Goal: Task Accomplishment & Management: Use online tool/utility

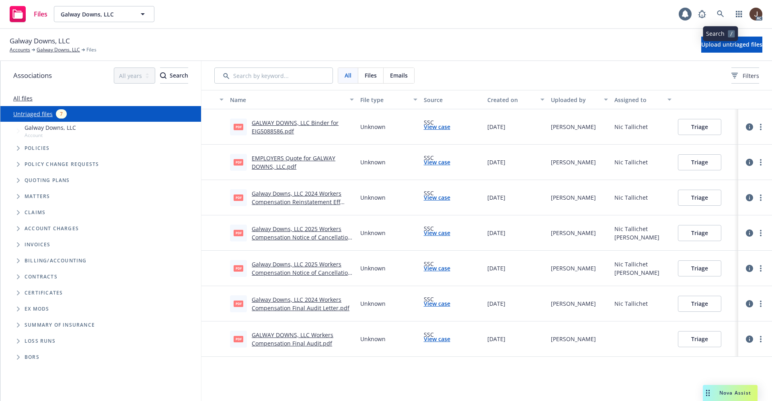
click at [717, 10] on link at bounding box center [720, 14] width 16 height 16
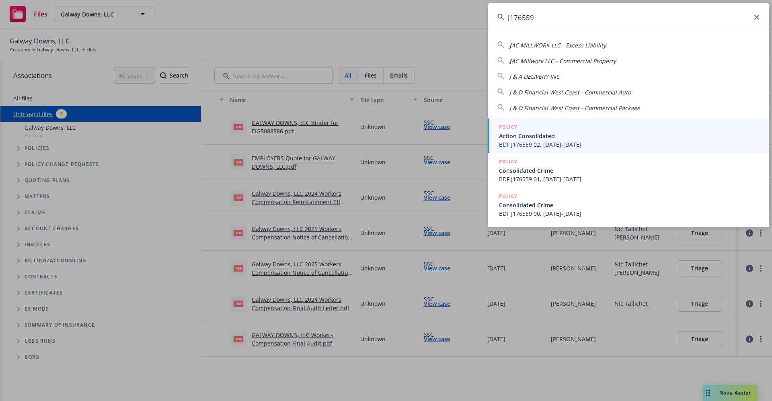
type input "J176559"
click at [756, 18] on icon at bounding box center [756, 17] width 5 height 5
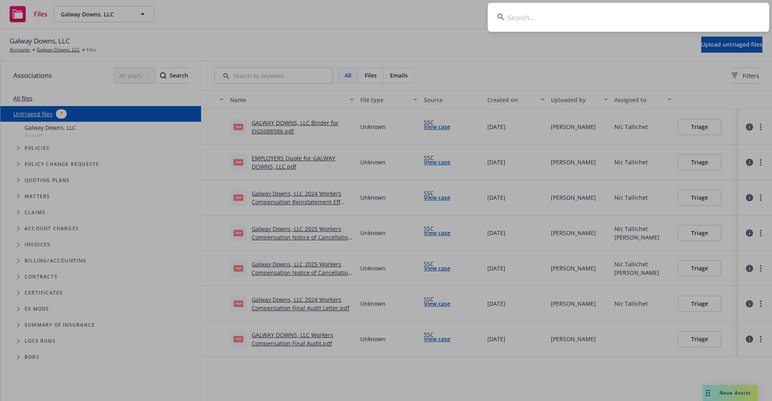
click at [533, 17] on input at bounding box center [628, 17] width 281 height 29
paste input "Action Property Managem"
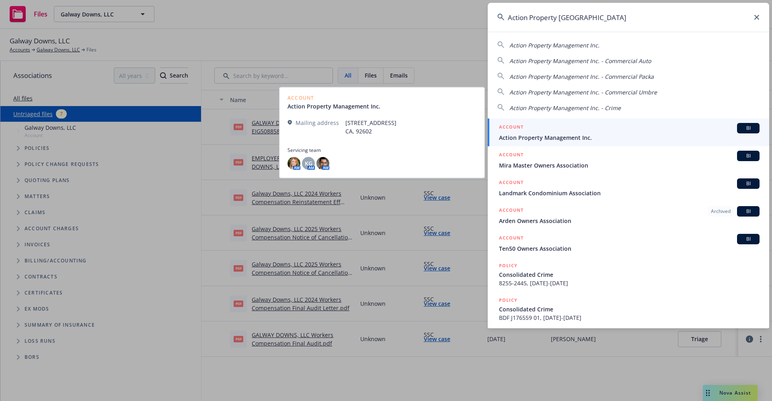
type input "Action Property Managem"
click at [570, 143] on link "ACCOUNT BI Action Property Management Inc." at bounding box center [628, 133] width 281 height 28
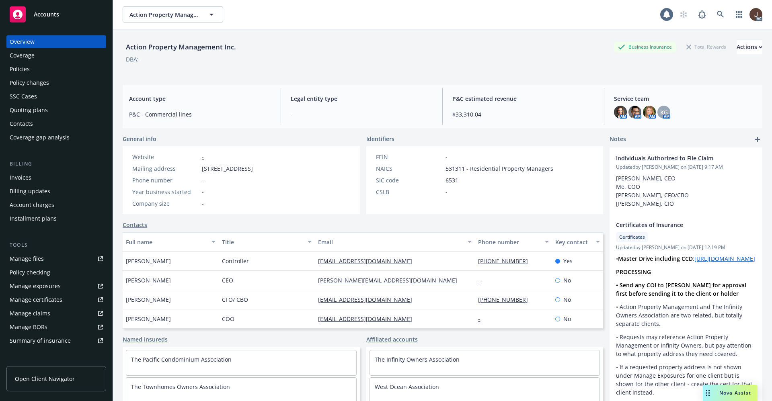
click at [31, 261] on div "Manage files" at bounding box center [27, 258] width 34 height 13
click at [22, 68] on div "Policies" at bounding box center [20, 69] width 20 height 13
click at [21, 68] on div "Policies" at bounding box center [20, 69] width 20 height 13
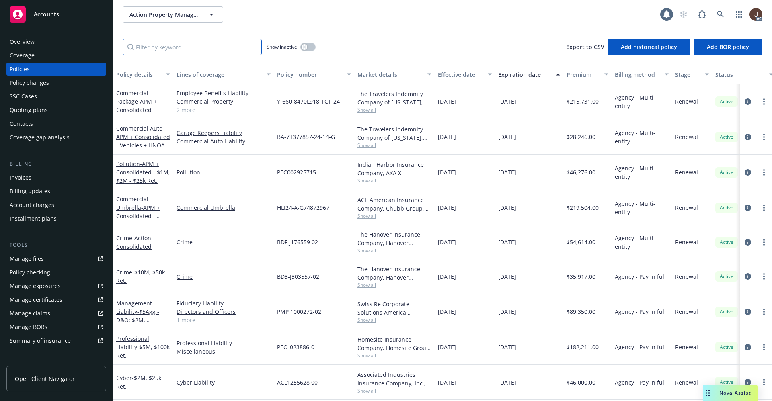
click at [150, 45] on input "Filter by keyword..." at bounding box center [192, 47] width 139 height 16
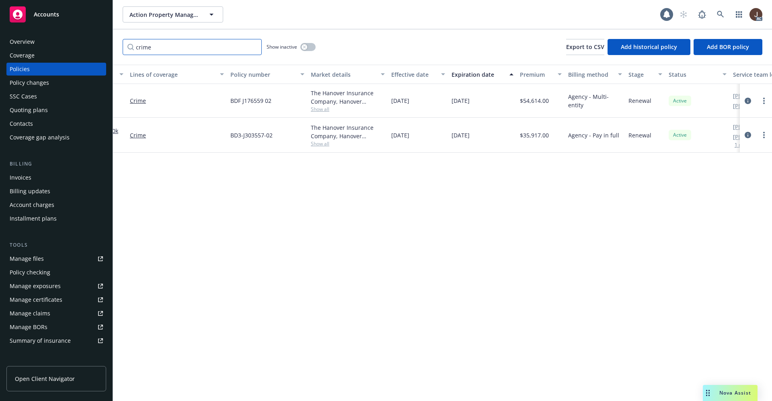
scroll to position [0, 117]
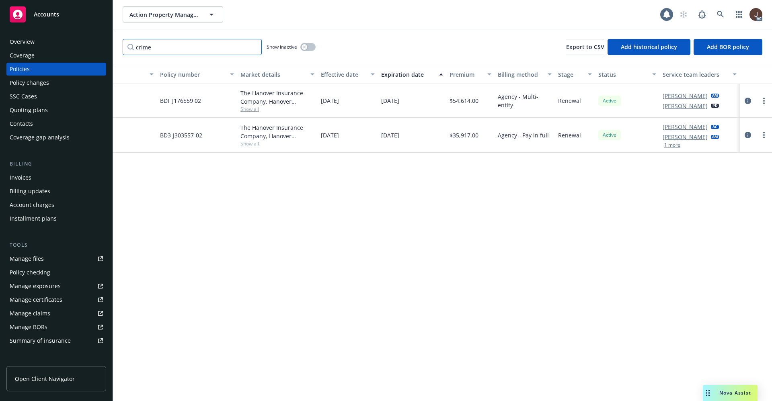
type input "crime"
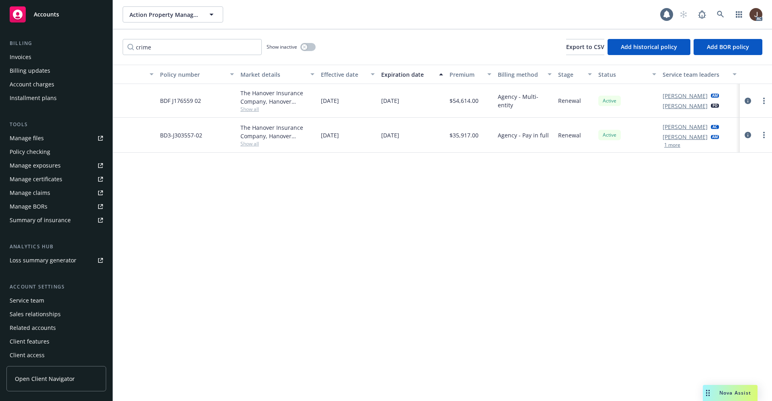
click at [34, 303] on div "Service team" at bounding box center [27, 300] width 35 height 13
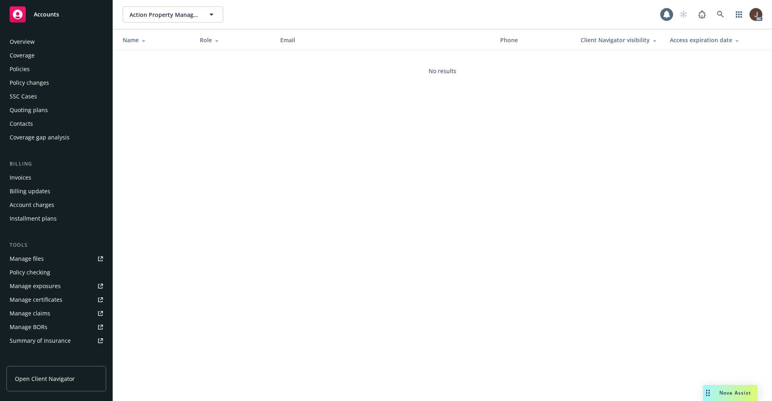
scroll to position [123, 0]
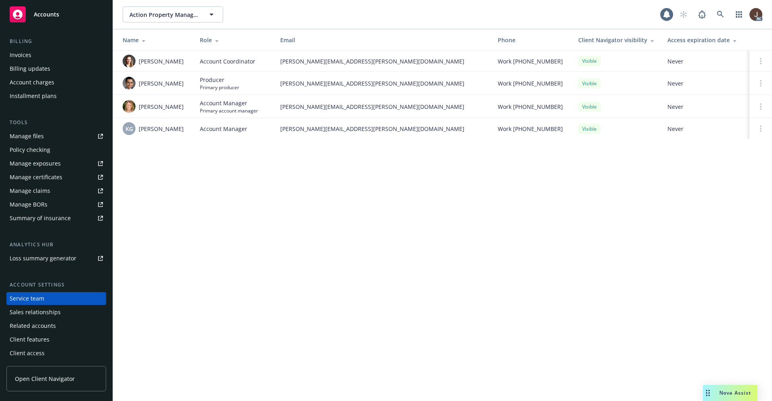
click at [198, 240] on div "Action Property Management Inc. Action Property Management Inc. 1 AC Name Role …" at bounding box center [442, 200] width 659 height 401
click at [384, 227] on div "Action Property Management Inc. Action Property Management Inc. 1 AC Name Role …" at bounding box center [442, 200] width 659 height 401
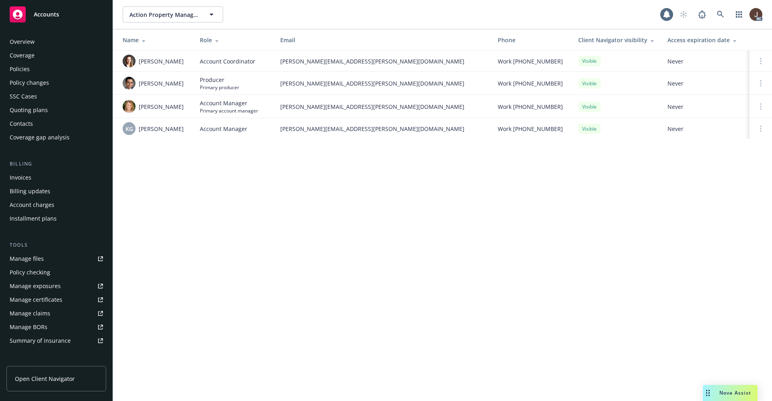
click at [23, 40] on div "Overview" at bounding box center [22, 41] width 25 height 13
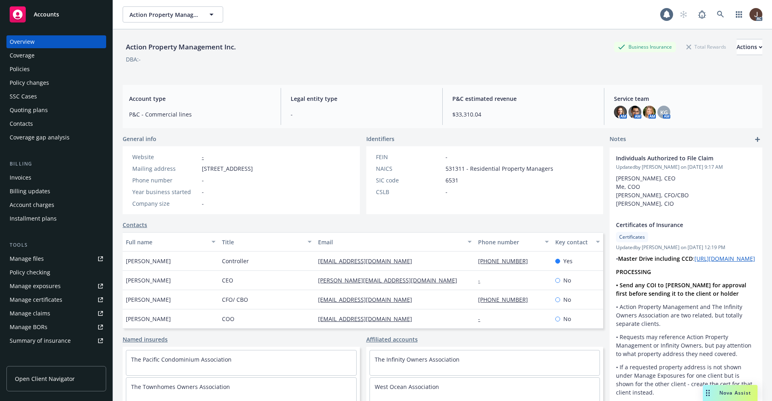
click at [16, 68] on div "Policies" at bounding box center [20, 69] width 20 height 13
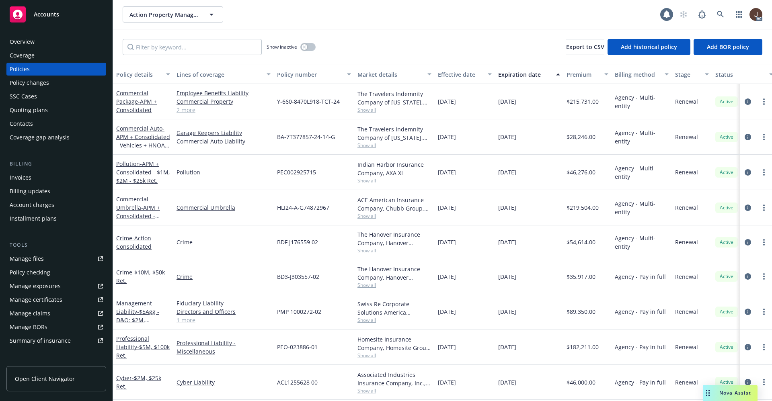
scroll to position [8, 126]
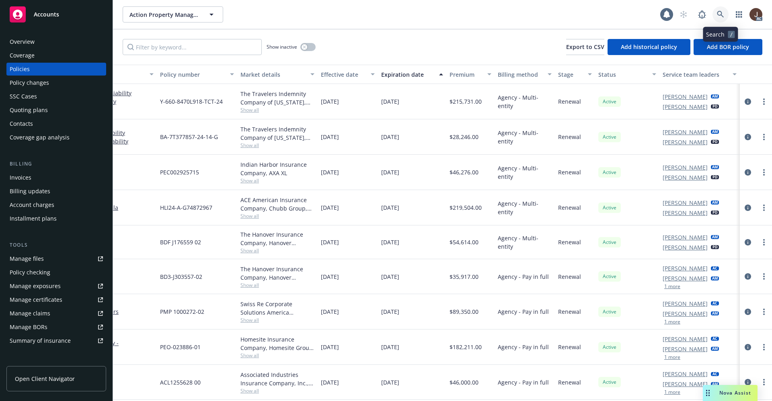
click at [721, 11] on icon at bounding box center [720, 14] width 7 height 7
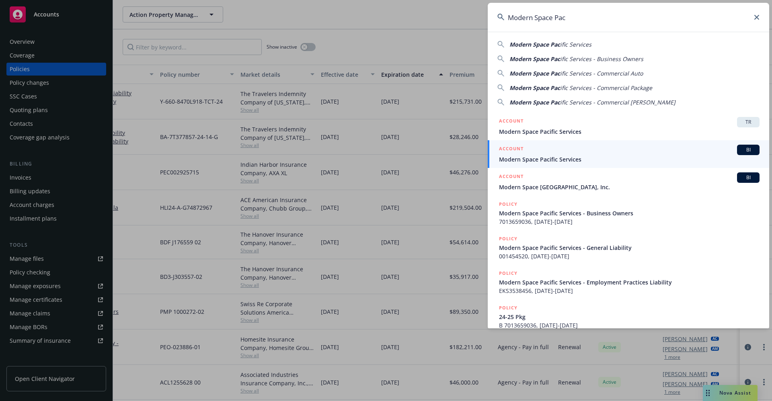
type input "Modern Space Pac"
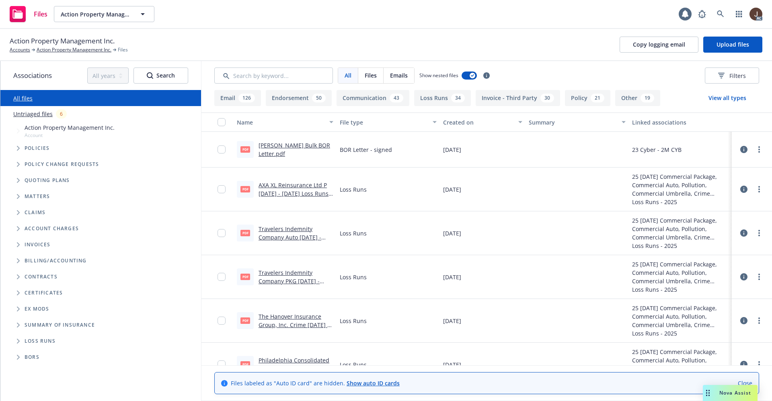
click at [37, 113] on link "Untriaged files" at bounding box center [32, 114] width 39 height 8
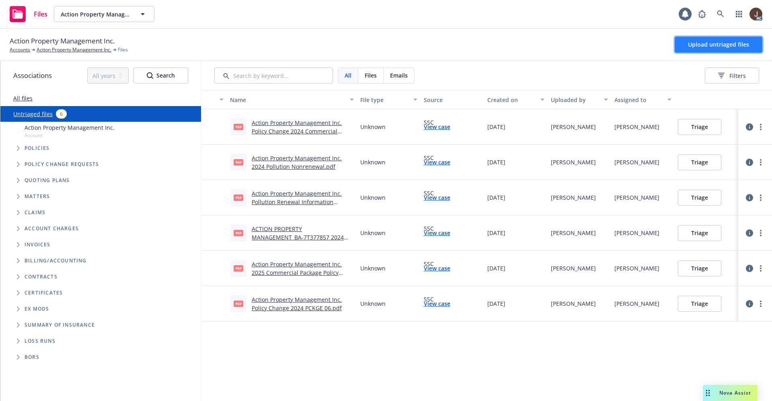
click at [713, 44] on span "Upload untriaged files" at bounding box center [718, 45] width 61 height 8
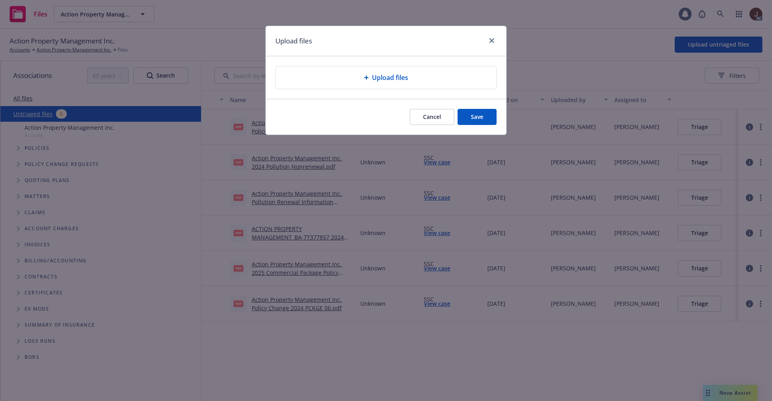
click at [398, 78] on span "Upload files" at bounding box center [390, 78] width 36 height 10
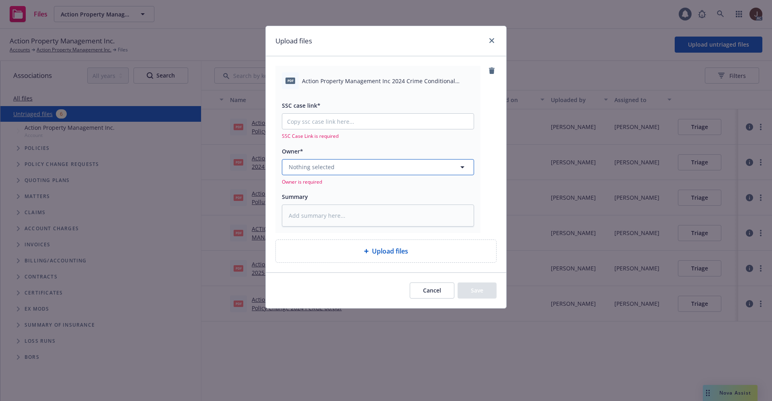
click at [375, 166] on button "Nothing selected" at bounding box center [378, 167] width 192 height 16
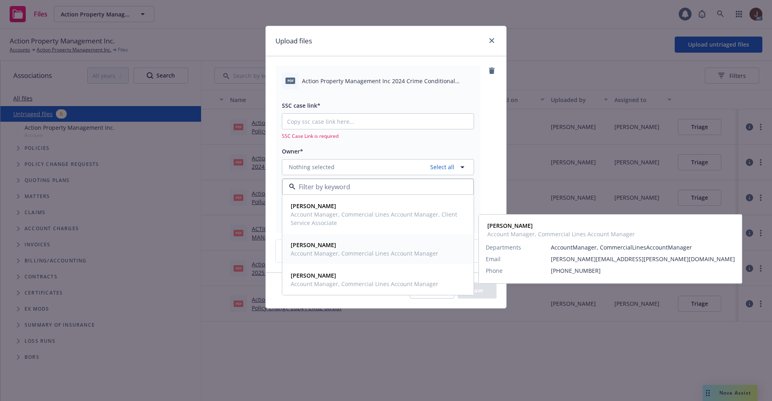
click at [326, 245] on span "Katie Cobb" at bounding box center [365, 245] width 148 height 8
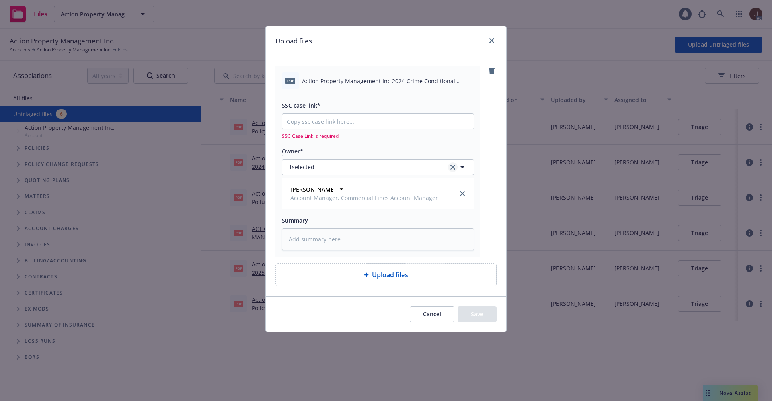
click at [451, 166] on icon "clear selection" at bounding box center [452, 167] width 5 height 5
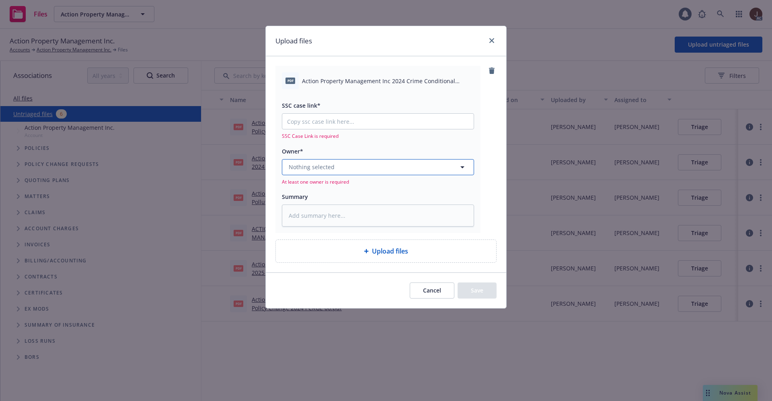
click at [374, 166] on button "Nothing selected" at bounding box center [378, 167] width 192 height 16
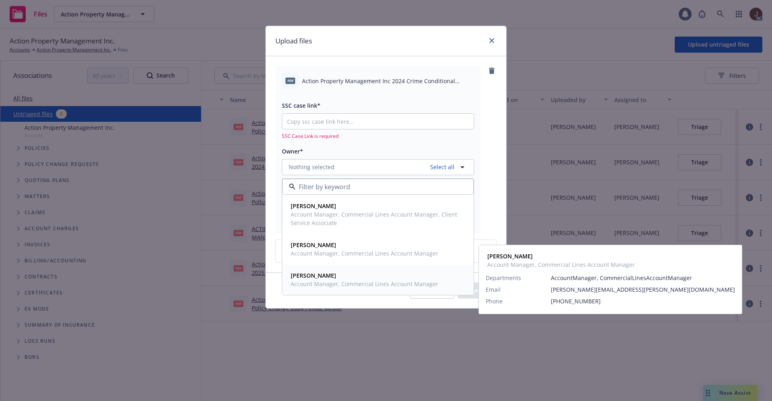
click at [330, 280] on span "Account Manager, Commercial Lines Account Manager" at bounding box center [365, 284] width 148 height 8
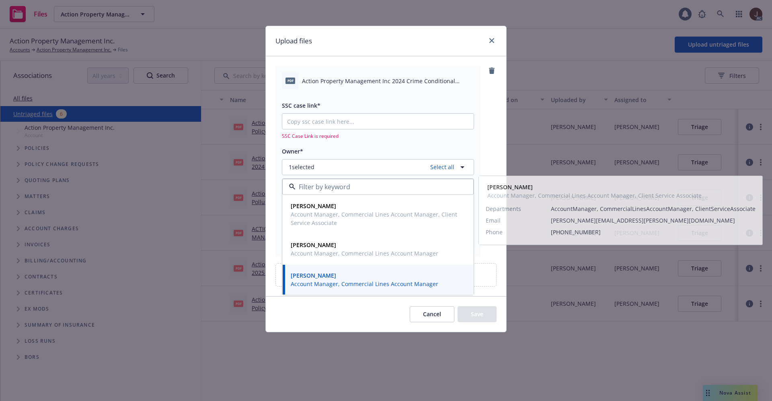
click at [484, 124] on div "pdf Action Property Management Inc 2024 Crime Conditional Renewal.pdf SSC case …" at bounding box center [385, 161] width 221 height 191
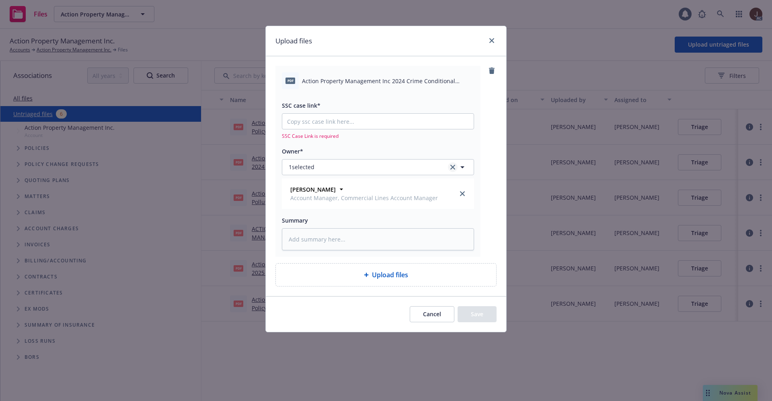
click at [454, 168] on icon "clear selection" at bounding box center [452, 167] width 5 height 5
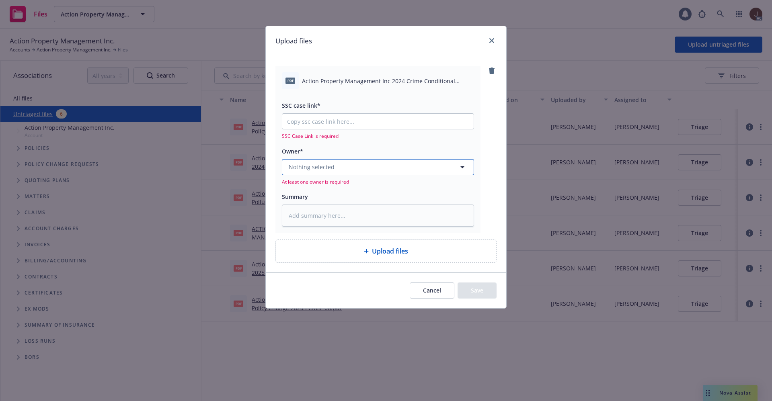
click at [334, 166] on button "Nothing selected" at bounding box center [378, 167] width 192 height 16
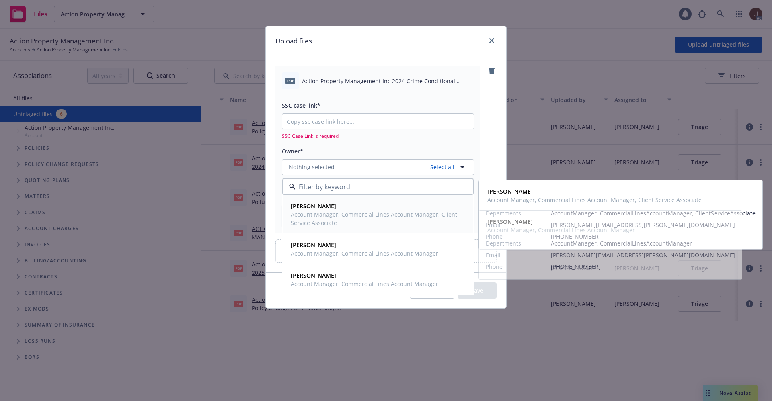
click at [314, 208] on strong "Danielle Duval" at bounding box center [313, 206] width 45 height 8
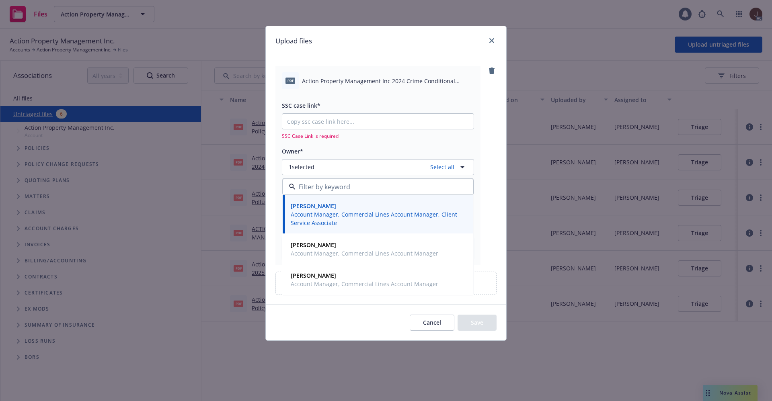
click at [477, 131] on div "pdf Action Property Management Inc 2024 Crime Conditional Renewal.pdf SSC case …" at bounding box center [377, 165] width 205 height 199
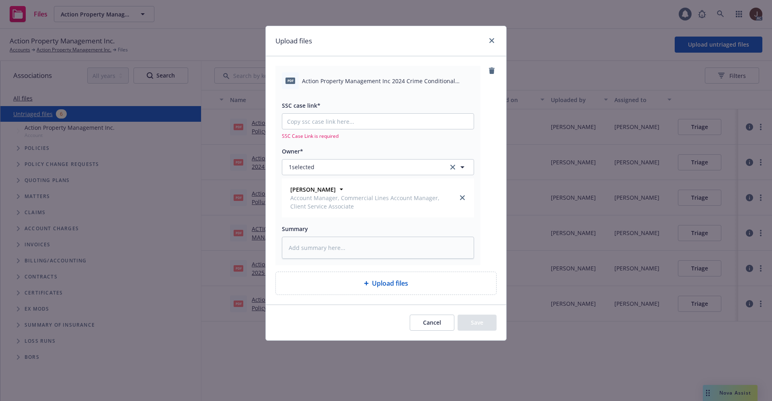
click at [381, 85] on span "Action Property Management Inc 2024 Crime Conditional Renewal.pdf" at bounding box center [388, 81] width 172 height 8
copy div "Action Property Management Inc 2024 Crime Conditional Renewal.pdf"
click at [314, 247] on textarea at bounding box center [378, 248] width 192 height 22
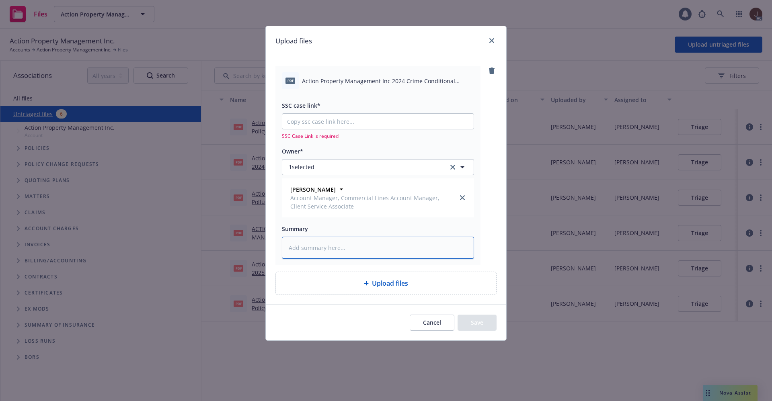
paste textarea "Action Property Management Inc 2024 Crime Conditional Renewal.pdf"
type textarea "x"
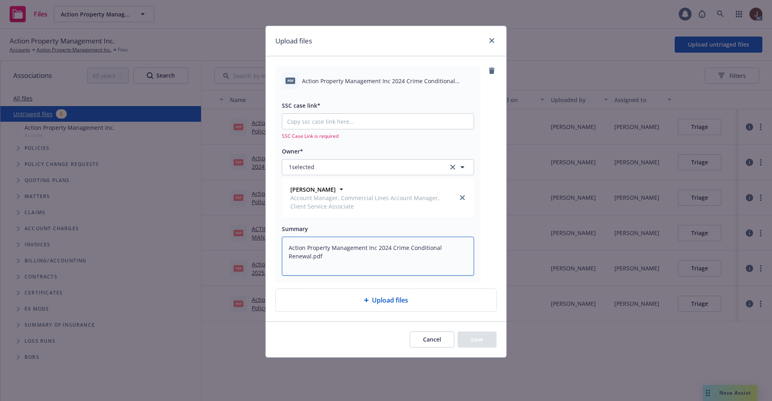
type textarea "Action Property Management Inc 2024 Crime Conditional Renewal.pdf"
click at [488, 215] on div "pdf Action Property Management Inc 2024 Crime Conditional Renewal.pdf SSC case …" at bounding box center [385, 174] width 221 height 216
click at [308, 121] on input "SSC case link*" at bounding box center [377, 121] width 191 height 15
paste input "https://newfront-ssc.lightning.force.com/lightning/r/Case/500Vz00000SOruRIAT/vi…"
type textarea "x"
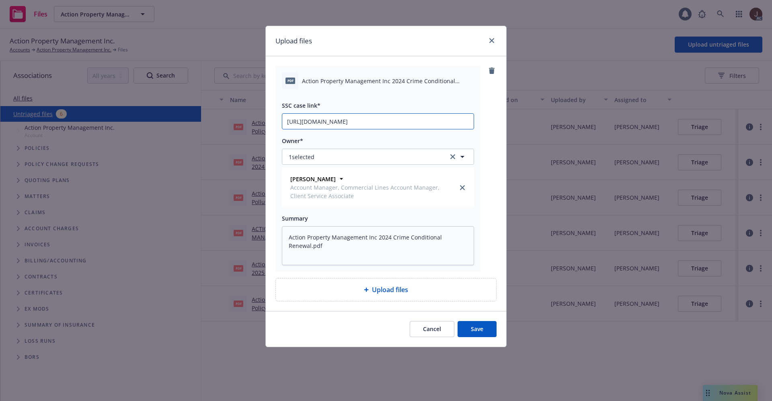
scroll to position [0, 39]
type input "https://newfront-ssc.lightning.force.com/lightning/r/Case/500Vz00000SOruRIAT/vi…"
click at [487, 134] on div "pdf Action Property Management Inc 2024 Crime Conditional Renewal.pdf SSC case …" at bounding box center [385, 169] width 221 height 206
click at [475, 326] on button "Save" at bounding box center [476, 329] width 39 height 16
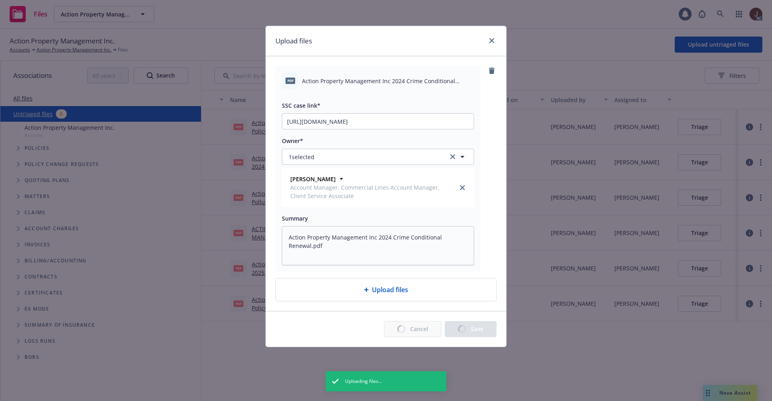
type textarea "x"
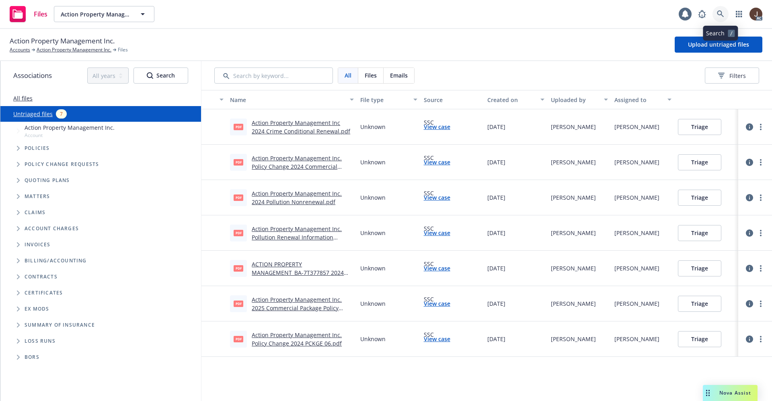
click at [724, 11] on link at bounding box center [720, 14] width 16 height 16
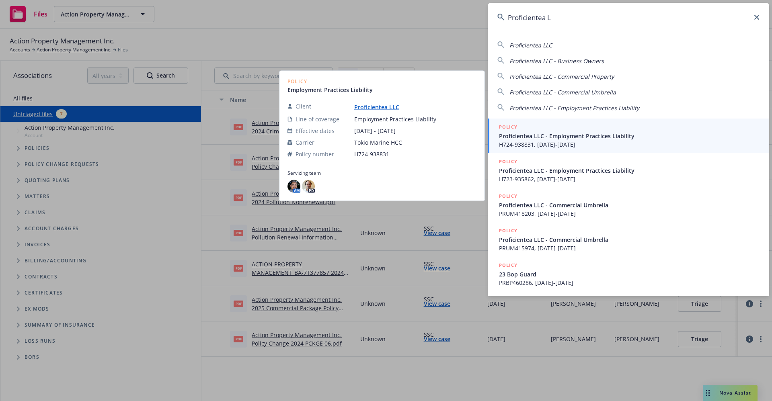
type input "Proficientea L"
click at [371, 107] on link "Proficientea LLC" at bounding box center [379, 107] width 51 height 8
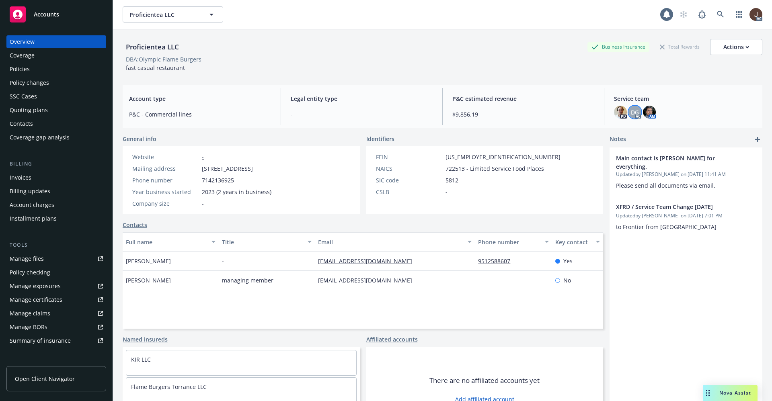
click at [631, 110] on span "DG" at bounding box center [635, 112] width 8 height 8
click at [409, 57] on div "DBA: Olympic Flame Burgers" at bounding box center [443, 59] width 640 height 8
click at [717, 12] on icon at bounding box center [720, 14] width 7 height 7
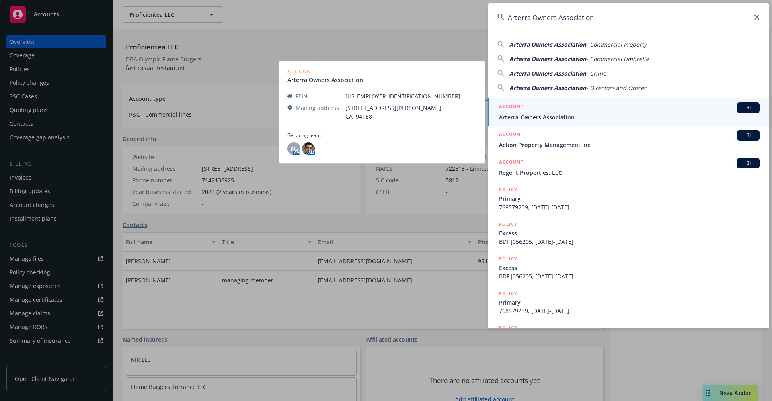
type input "Arterra Owners Association"
click at [558, 116] on span "Arterra Owners Association" at bounding box center [629, 117] width 260 height 8
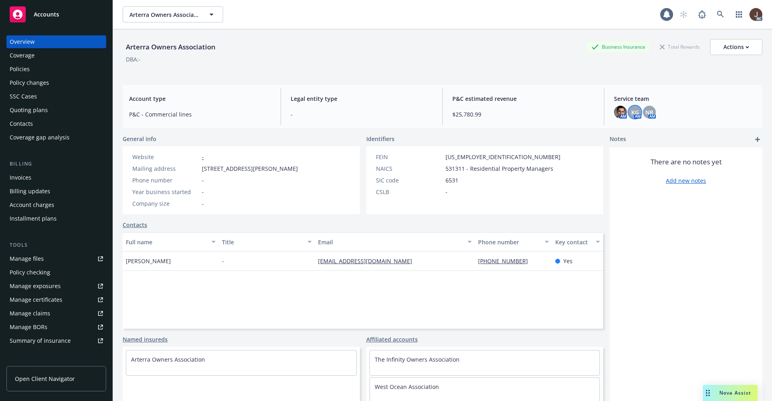
click at [631, 113] on span "KG" at bounding box center [635, 112] width 8 height 8
click at [645, 113] on span "NR" at bounding box center [649, 112] width 8 height 8
click at [532, 75] on div "Arterra Owners Association Business Insurance Total Rewards Actions DBA: -" at bounding box center [443, 53] width 640 height 49
click at [16, 72] on div "Policies" at bounding box center [20, 69] width 20 height 13
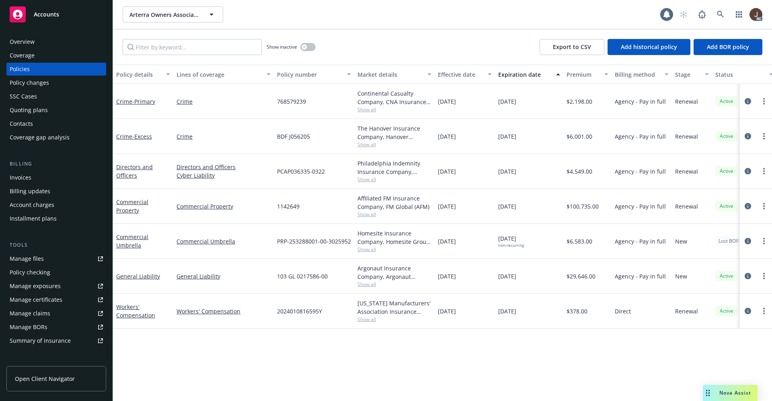
click at [24, 259] on div "Manage files" at bounding box center [27, 258] width 34 height 13
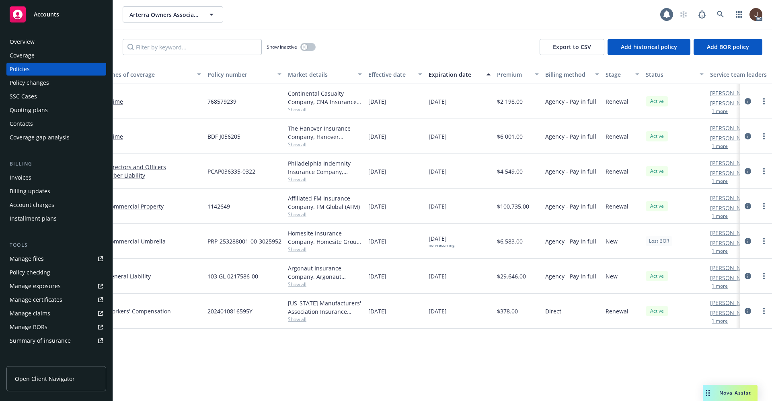
scroll to position [0, 117]
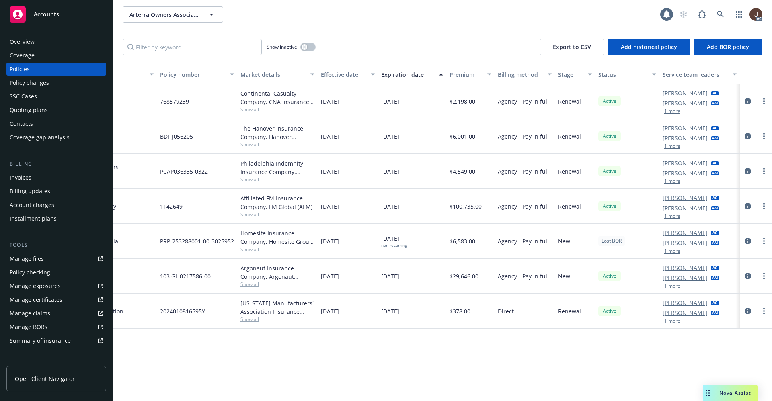
click at [508, 359] on div "Policy details Lines of coverage Policy number Market details Effective date Ex…" at bounding box center [442, 233] width 659 height 336
click at [722, 13] on icon at bounding box center [720, 14] width 7 height 7
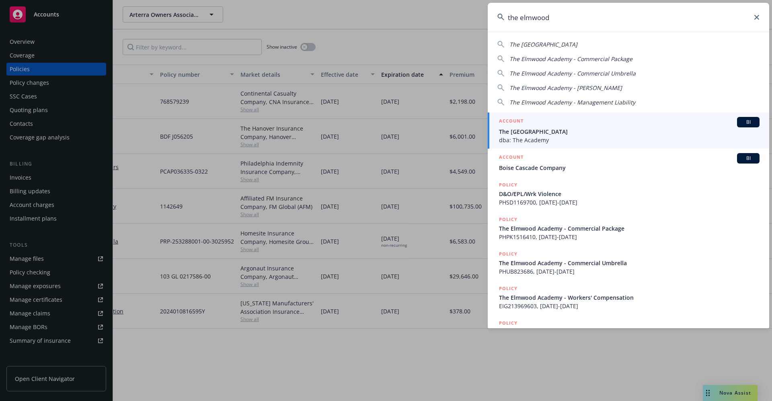
type input "the elmwood"
click at [562, 134] on span "The Elmwood Academy" at bounding box center [629, 131] width 260 height 8
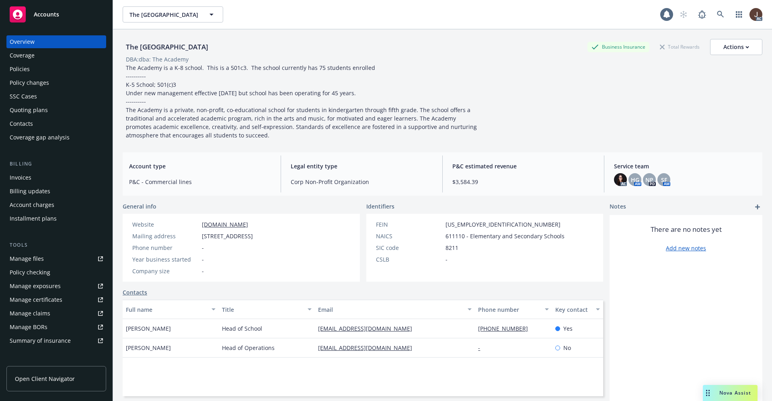
click at [25, 260] on div "Manage files" at bounding box center [27, 258] width 34 height 13
click at [16, 70] on div "Policies" at bounding box center [20, 69] width 20 height 13
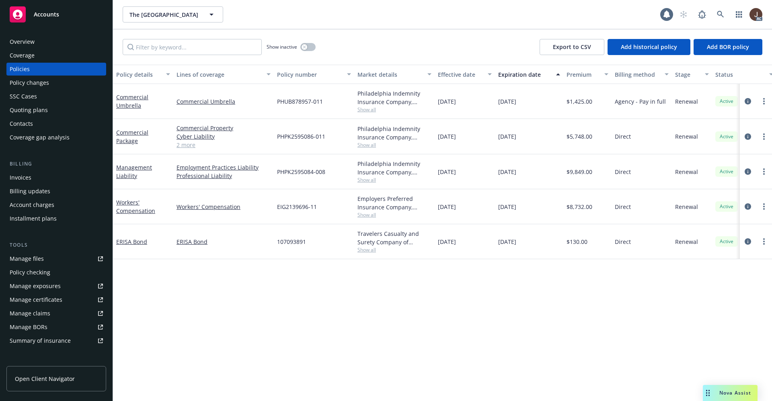
scroll to position [0, 117]
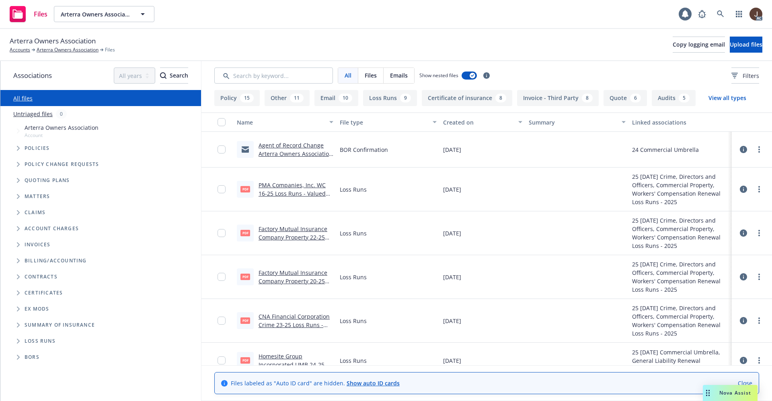
click at [27, 116] on link "Untriaged files" at bounding box center [32, 114] width 39 height 8
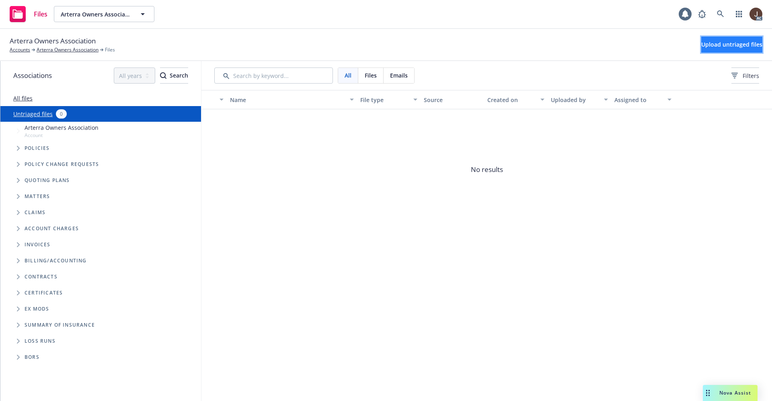
click at [710, 46] on span "Upload untriaged files" at bounding box center [731, 45] width 61 height 8
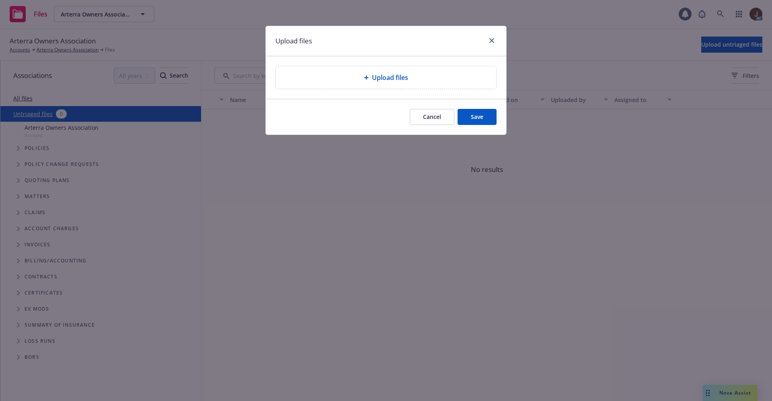
click at [393, 76] on span "Upload files" at bounding box center [390, 78] width 36 height 10
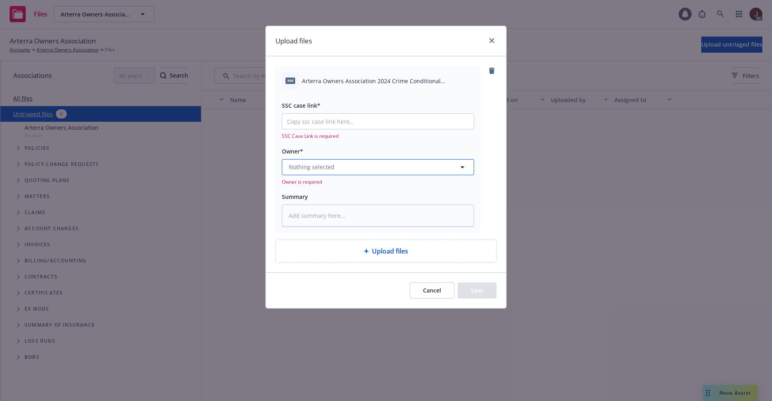
click at [355, 166] on button "Nothing selected" at bounding box center [378, 167] width 192 height 16
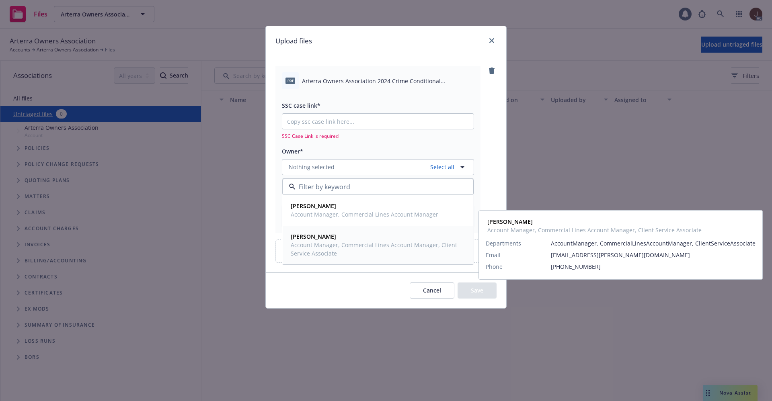
click at [320, 244] on span "Account Manager, Commercial Lines Account Manager, Client Service Associate" at bounding box center [377, 249] width 173 height 17
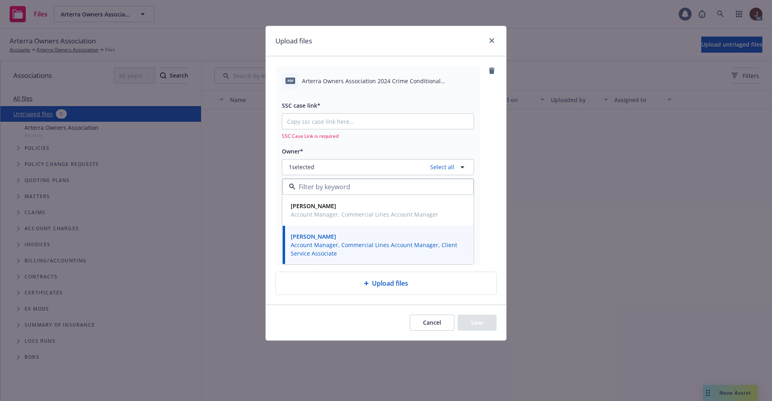
click at [479, 142] on div "pdf Arterra Owners Association 2024 Crime Conditional Renewal.pdf SSC case link…" at bounding box center [377, 165] width 205 height 199
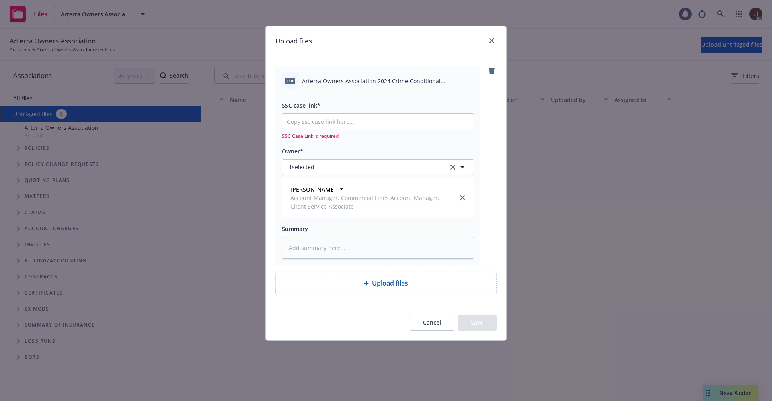
click at [372, 77] on span "Arterra Owners Association 2024 Crime Conditional Renewal.pdf" at bounding box center [388, 81] width 172 height 8
copy div "Arterra Owners Association 2024 Crime Conditional Renewal.pdf"
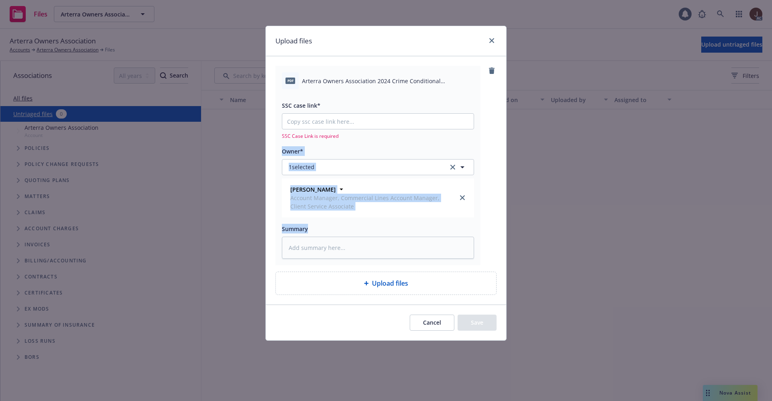
drag, startPoint x: 371, startPoint y: 178, endPoint x: 357, endPoint y: 239, distance: 62.6
click at [363, 226] on div "SSC case link* SSC Case Link is required Owner* 1 selected Naima Richardson Acc…" at bounding box center [378, 173] width 192 height 169
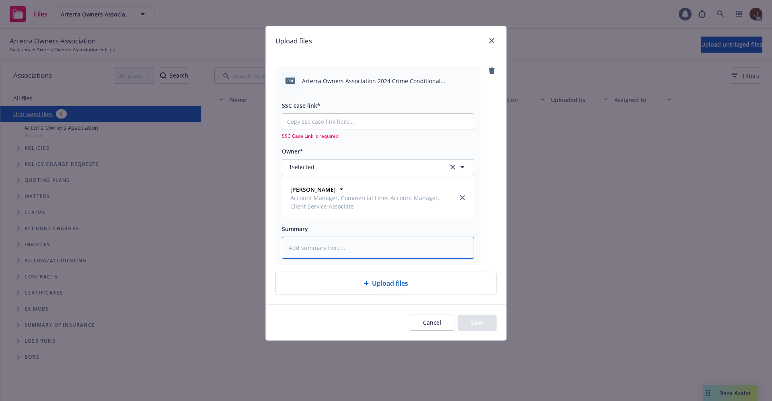
click at [340, 246] on textarea at bounding box center [378, 248] width 192 height 22
paste textarea "Arterra Owners Association 2024 Crime Conditional Renewal.pdf"
type textarea "x"
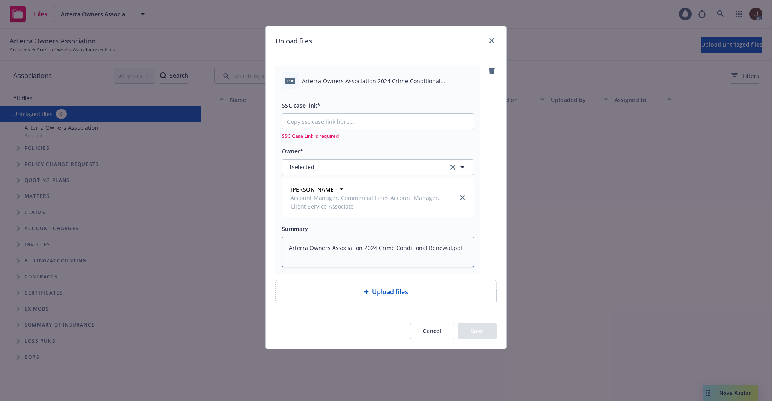
type textarea "Arterra Owners Association 2024 Crime Conditional Renewal.pdf"
click at [478, 215] on div "pdf Arterra Owners Association 2024 Crime Conditional Renewal.pdf SSC case link…" at bounding box center [377, 169] width 205 height 207
click at [316, 122] on input "SSC case link*" at bounding box center [377, 121] width 191 height 15
paste input "https://newfront-ssc.lightning.force.com/lightning/r/Case/500Vz00000SP3KLIA1/vi…"
type textarea "x"
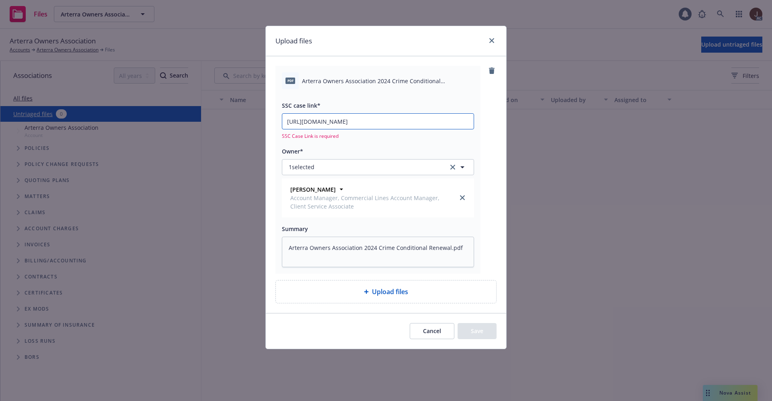
scroll to position [0, 39]
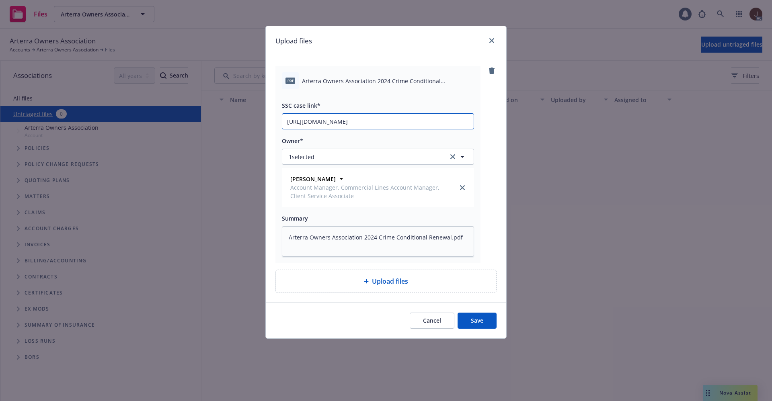
type input "https://newfront-ssc.lightning.force.com/lightning/r/Case/500Vz00000SP3KLIA1/vi…"
click at [489, 120] on div "pdf Arterra Owners Association 2024 Crime Conditional Renewal.pdf SSC case link…" at bounding box center [385, 164] width 221 height 197
click at [479, 317] on button "Save" at bounding box center [476, 321] width 39 height 16
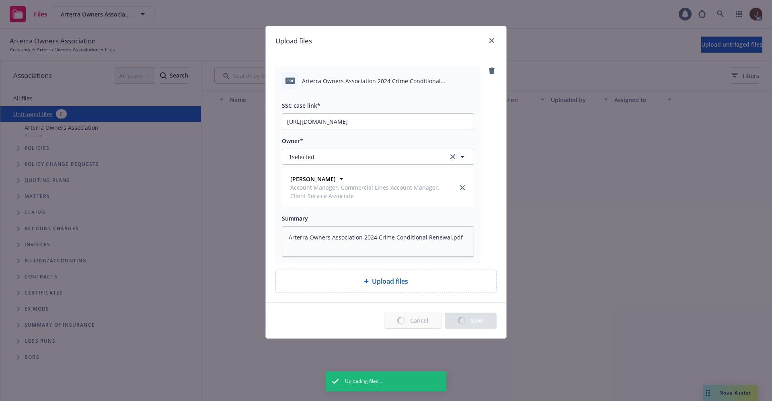
type textarea "x"
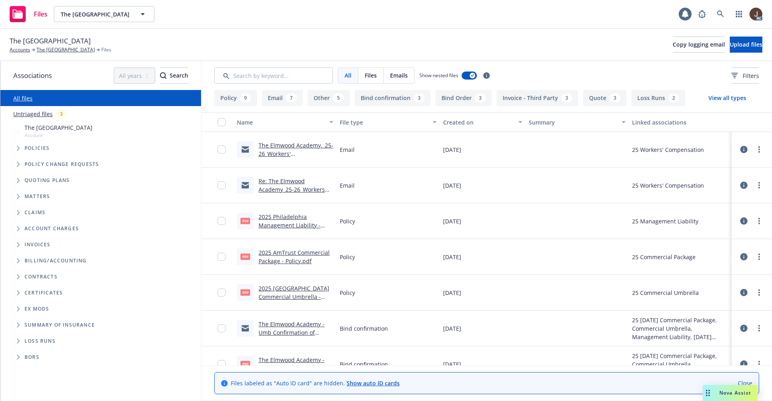
click at [34, 115] on link "Untriaged files" at bounding box center [32, 114] width 39 height 8
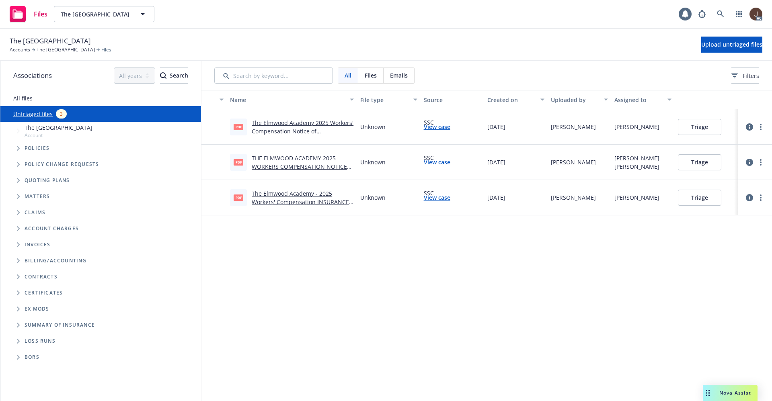
click at [368, 273] on div "Name File type Source Created on Uploaded by Assigned to pdf The Elmwood Academ…" at bounding box center [486, 245] width 570 height 311
click at [718, 44] on span "Upload untriaged files" at bounding box center [731, 45] width 61 height 8
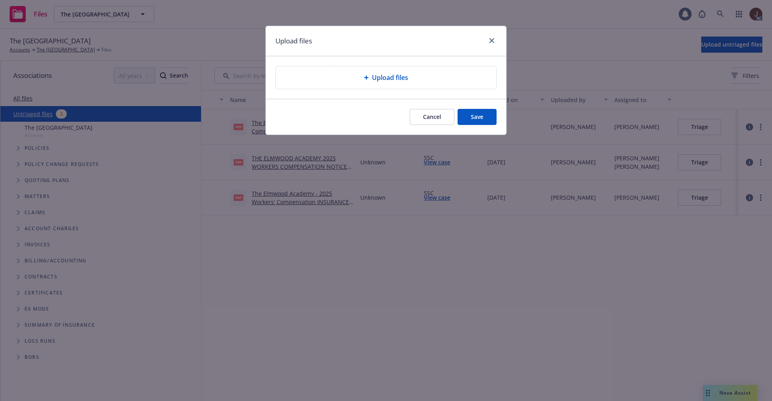
click at [385, 75] on span "Upload files" at bounding box center [390, 78] width 36 height 10
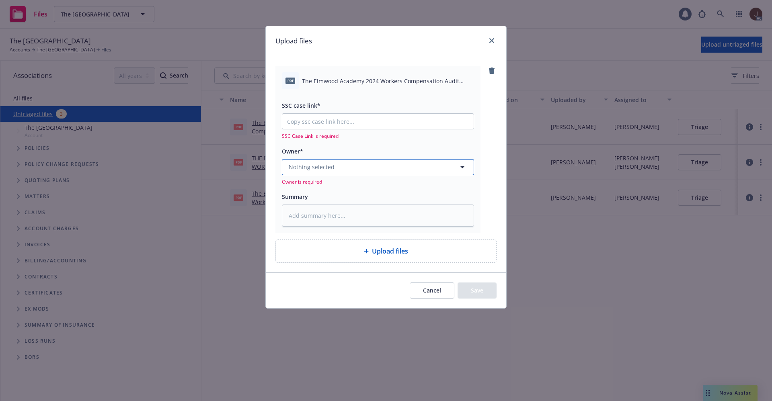
click at [339, 169] on button "Nothing selected" at bounding box center [378, 167] width 192 height 16
type textarea "x"
click at [322, 168] on span "Nothing selected" at bounding box center [312, 167] width 46 height 8
type input "her"
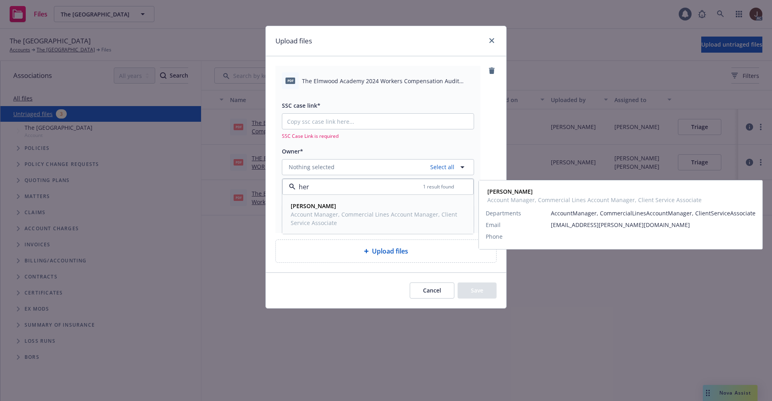
click at [322, 206] on strong "Herani Gebre" at bounding box center [313, 206] width 45 height 8
type textarea "x"
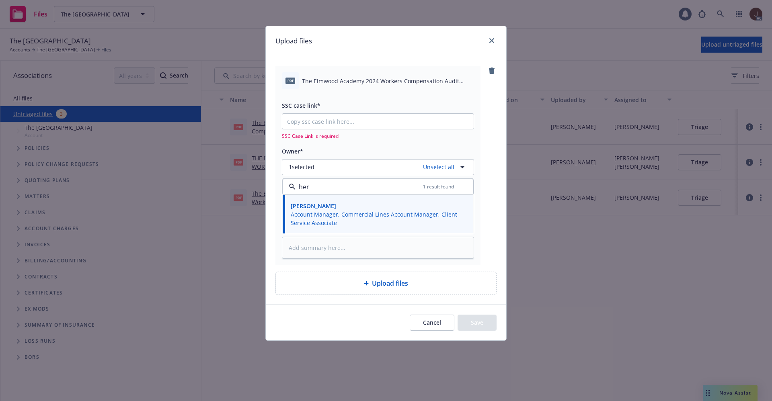
type input "her"
click at [344, 84] on span "The Elmwood Academy 2024 Workers Compensation Audit Request - Second.pdf" at bounding box center [388, 81] width 172 height 8
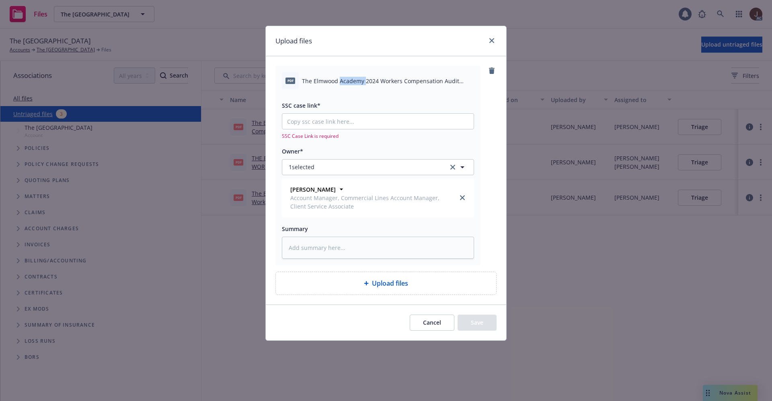
click at [344, 84] on span "The Elmwood Academy 2024 Workers Compensation Audit Request - Second.pdf" at bounding box center [388, 81] width 172 height 8
copy div "The Elmwood Academy 2024 Workers Compensation Audit Request - Second.pdf"
click at [319, 247] on textarea at bounding box center [378, 248] width 192 height 22
paste textarea "The Elmwood Academy 2024 Workers Compensation Audit Request - Second.pdf"
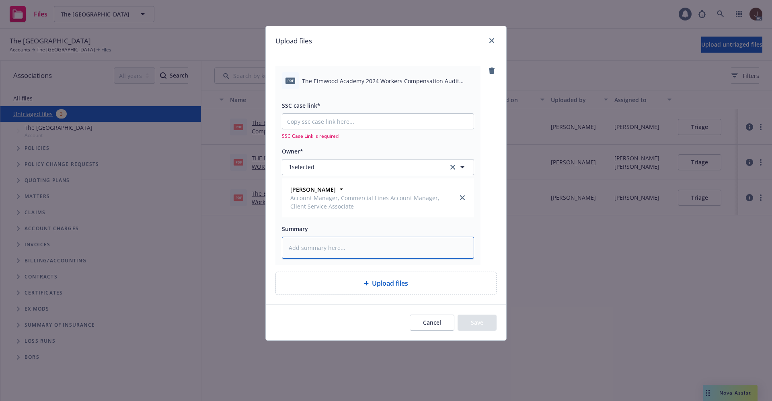
type textarea "x"
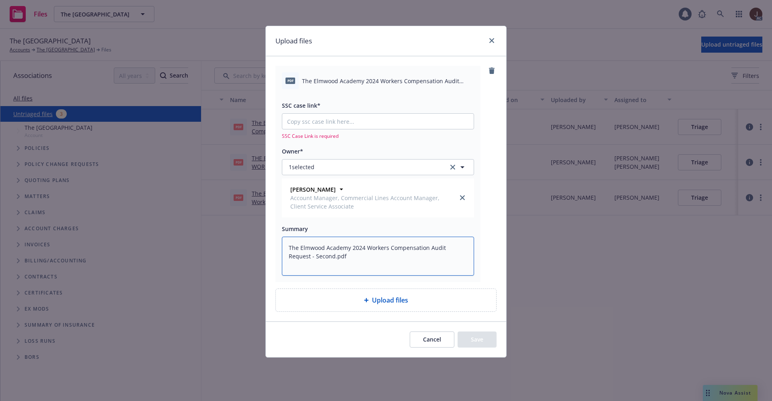
type textarea "The Elmwood Academy 2024 Workers Compensation Audit Request - Second.pdf"
click at [308, 117] on input "SSC case link*" at bounding box center [377, 121] width 191 height 15
paste input "https://newfront-ssc.lightning.force.com/lightning/r/Case/500Vz00000SOpO2IAL/vi…"
type textarea "x"
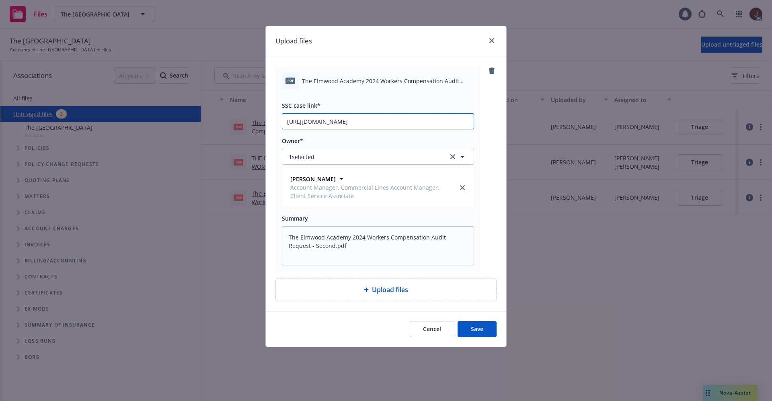
type input "https://newfront-ssc.lightning.force.com/lightning/r/Case/500Vz00000SOpO2IAL/vi…"
click at [483, 135] on div "pdf The Elmwood Academy 2024 Workers Compensation Audit Request - Second.pdf SS…" at bounding box center [385, 169] width 221 height 206
click at [478, 326] on button "Save" at bounding box center [476, 329] width 39 height 16
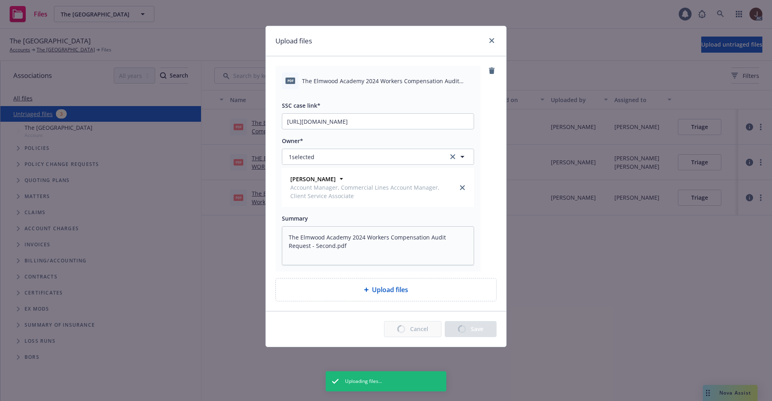
type textarea "x"
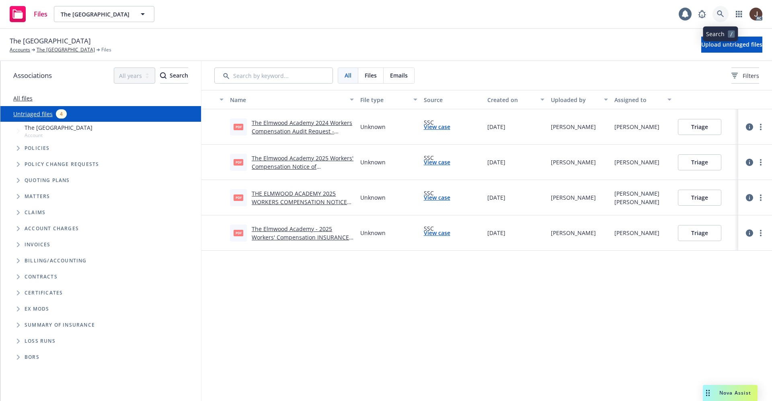
click at [720, 11] on icon at bounding box center [720, 13] width 7 height 7
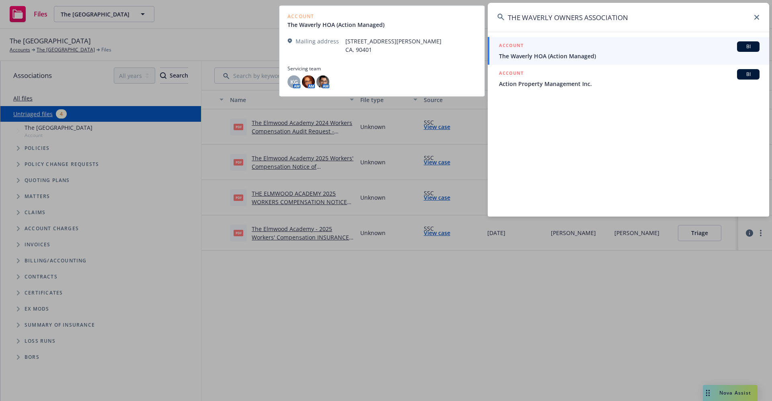
type input "THE WAVERLY OWNERS ASSOCIATION"
click at [569, 59] on span "The Waverly HOA (Action Managed)" at bounding box center [629, 56] width 260 height 8
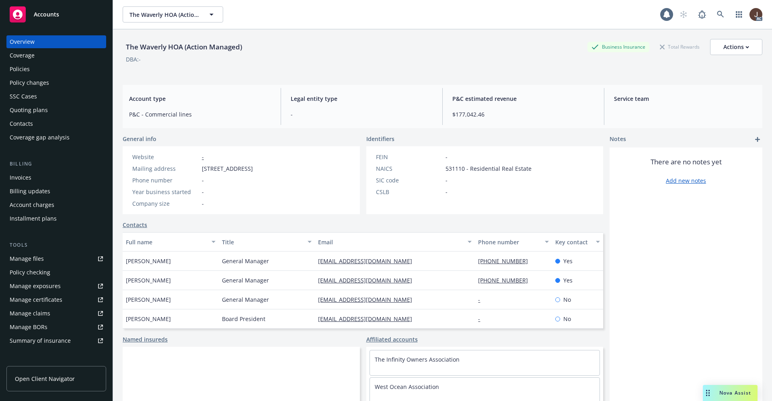
click at [16, 70] on div "Policies" at bounding box center [20, 69] width 20 height 13
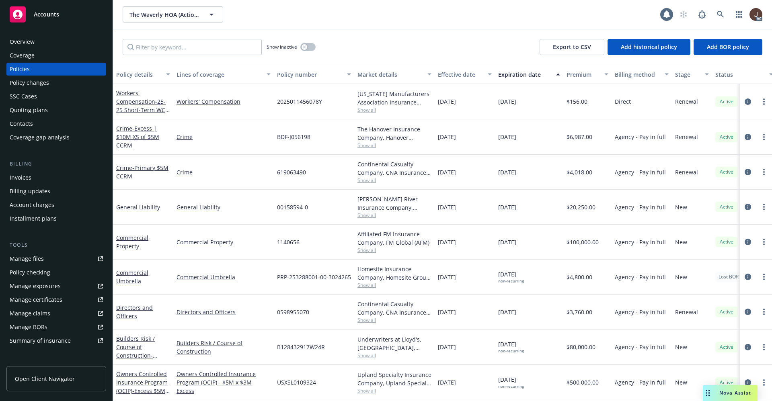
scroll to position [0, 126]
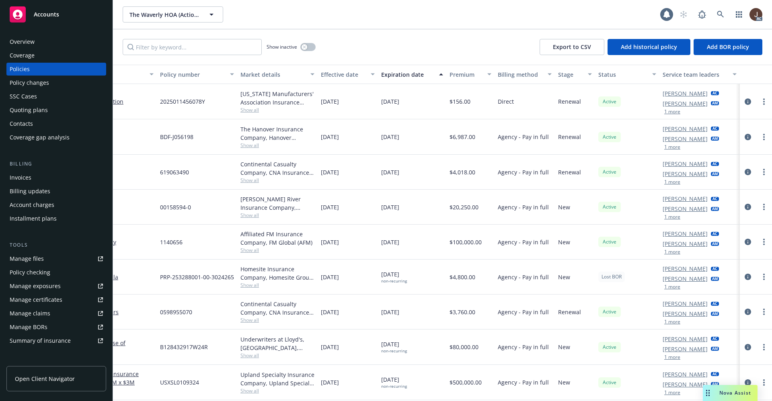
click at [22, 261] on div "Manage files" at bounding box center [27, 258] width 34 height 13
click at [718, 15] on icon at bounding box center [720, 14] width 7 height 7
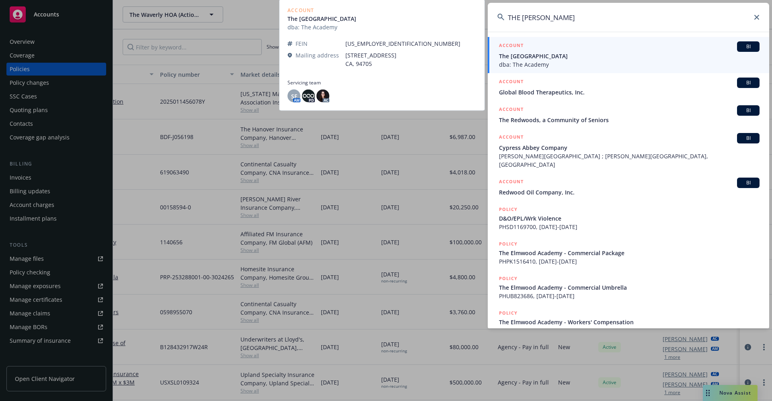
type input "THE [PERSON_NAME]"
click at [546, 57] on span "The [GEOGRAPHIC_DATA]" at bounding box center [629, 56] width 260 height 8
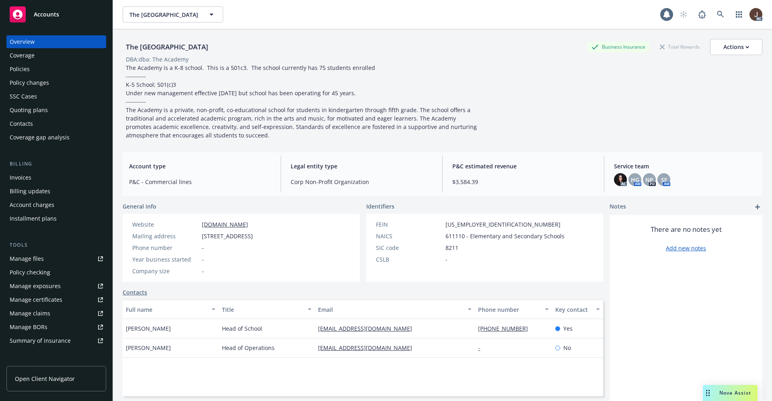
click at [29, 262] on div "Manage files" at bounding box center [27, 258] width 34 height 13
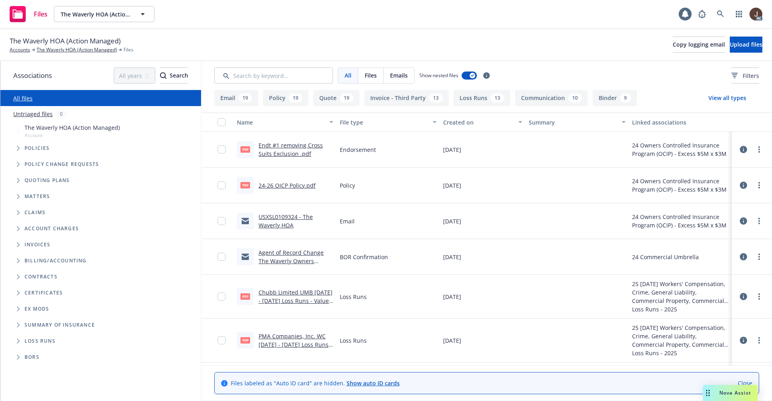
click at [34, 111] on link "Untriaged files" at bounding box center [32, 114] width 39 height 8
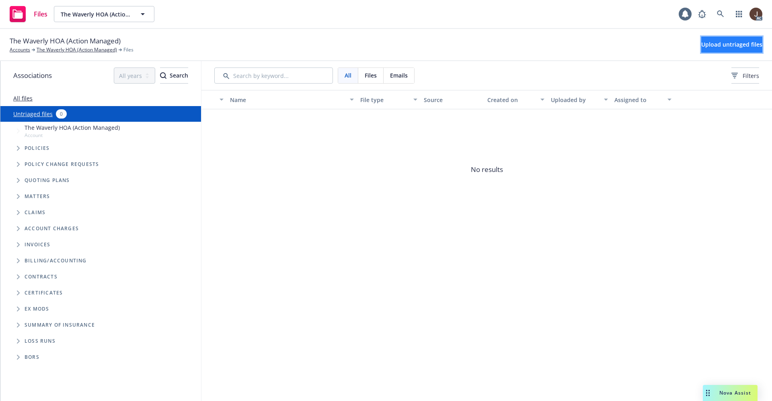
click at [708, 42] on span "Upload untriaged files" at bounding box center [731, 45] width 61 height 8
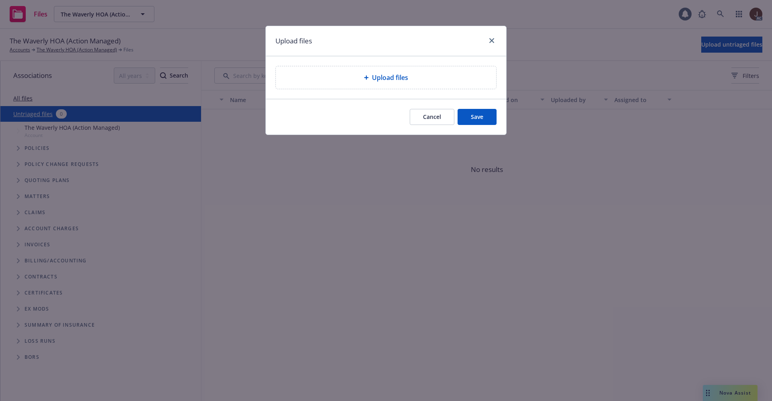
click at [397, 77] on span "Upload files" at bounding box center [390, 78] width 36 height 10
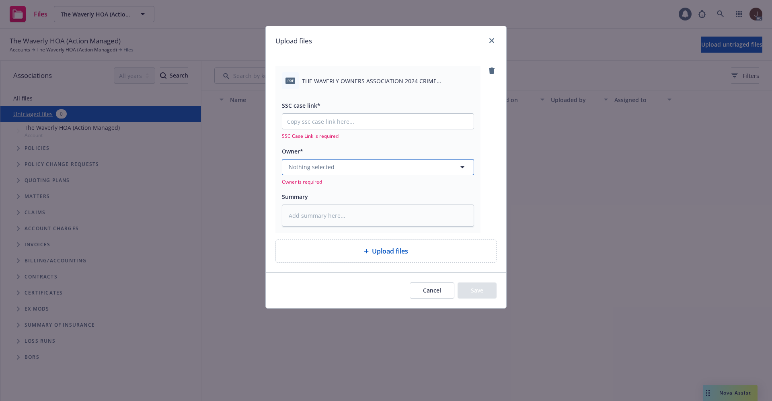
click at [316, 169] on span "Nothing selected" at bounding box center [312, 167] width 46 height 8
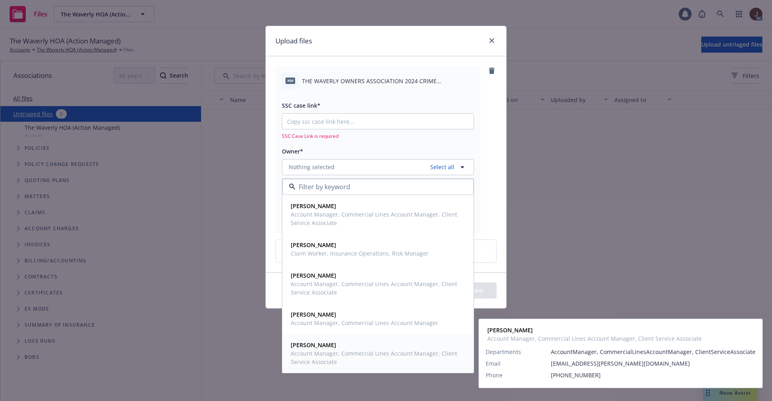
drag, startPoint x: 316, startPoint y: 342, endPoint x: 329, endPoint y: 334, distance: 15.0
click at [316, 342] on strong "Naima Richardson" at bounding box center [313, 345] width 45 height 8
type textarea "x"
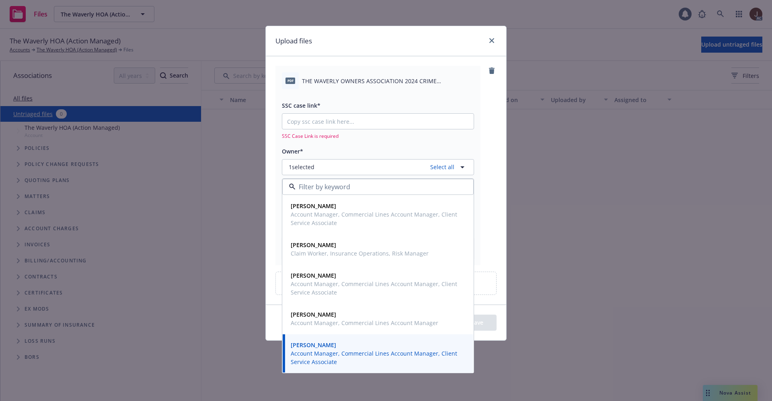
click at [379, 88] on div "pdf THE WAVERLY OWNERS ASSOCIATION 2024 CRIME CONDITIONAL RENEWAL .pdf" at bounding box center [378, 80] width 192 height 17
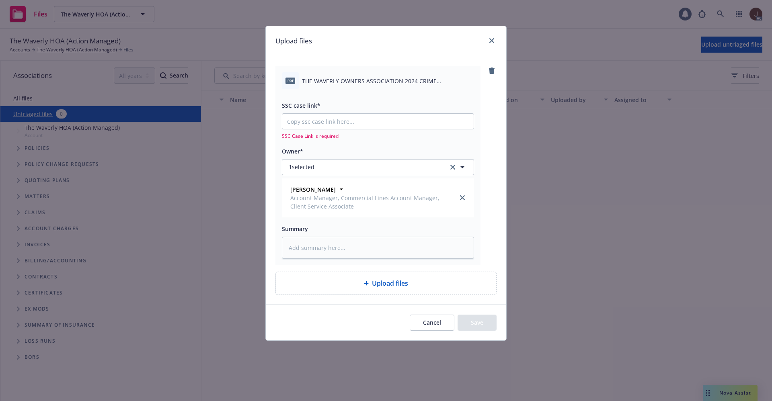
click at [378, 81] on span "THE WAVERLY OWNERS ASSOCIATION 2024 CRIME CONDITIONAL RENEWAL .pdf" at bounding box center [388, 81] width 172 height 8
copy div "THE WAVERLY OWNERS ASSOCIATION 2024 CRIME CONDITIONAL RENEWAL .pdf"
click at [315, 244] on textarea at bounding box center [378, 248] width 192 height 22
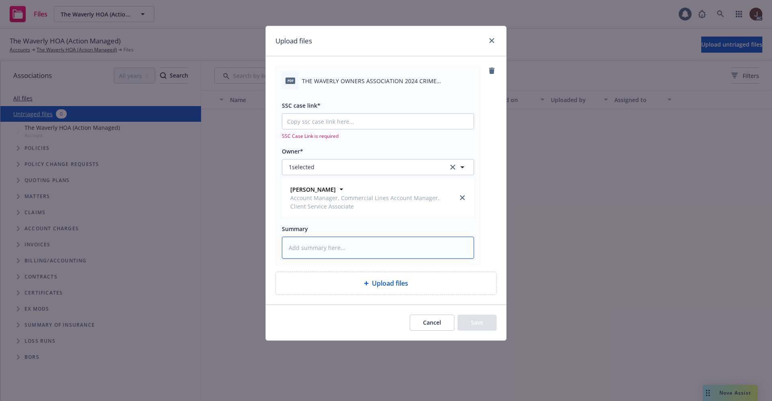
paste textarea "THE WAVERLY OWNERS ASSOCIATION 2024 CRIME CONDITIONAL RENEWAL .pdf"
type textarea "THE WAVERLY OWNERS ASSOCIATION 2024 CRIME CONDITIONAL RENEWAL .pdf"
type textarea "x"
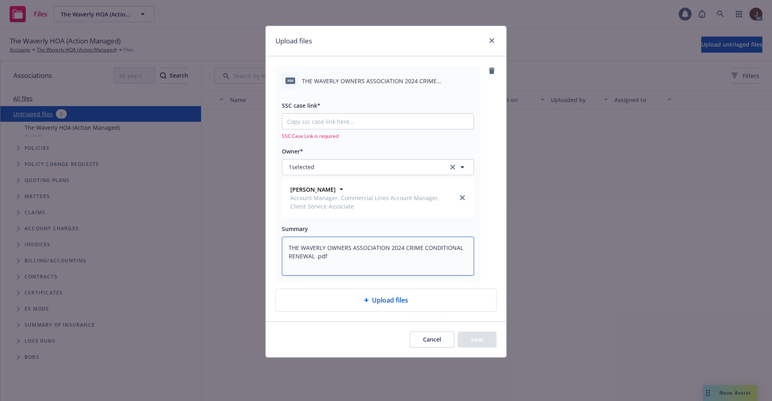
type textarea "THE WAVERLY OWNERS ASSOCIATION 2024 CRIME CONDITIONAL RENEWAL .pdf"
click at [495, 209] on div "pdf THE WAVERLY OWNERS ASSOCIATION 2024 CRIME CONDITIONAL RENEWAL .pdf SSC case…" at bounding box center [385, 174] width 221 height 216
click at [312, 128] on input "SSC case link*" at bounding box center [377, 121] width 191 height 15
paste input "https://newfront-ssc.lightning.force.com/lightning/r/Case/500Vz00000SOjFNIA1/vi…"
type textarea "x"
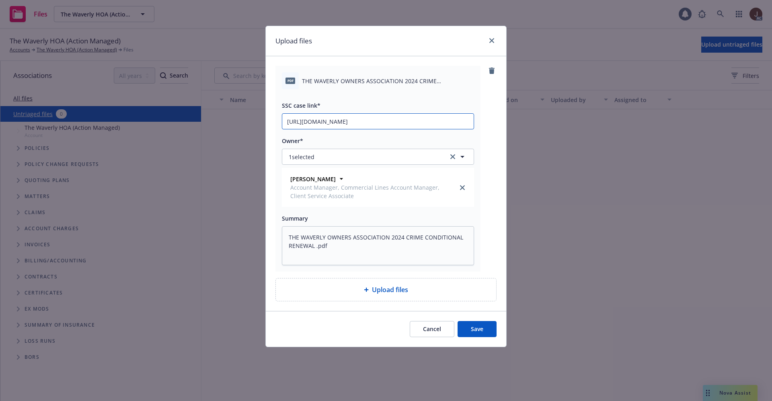
scroll to position [0, 39]
type input "https://newfront-ssc.lightning.force.com/lightning/r/Case/500Vz00000SOjFNIA1/vi…"
click at [484, 129] on div "pdf THE WAVERLY OWNERS ASSOCIATION 2024 CRIME CONDITIONAL RENEWAL .pdf SSC case…" at bounding box center [385, 169] width 221 height 206
click at [473, 328] on button "Save" at bounding box center [476, 329] width 39 height 16
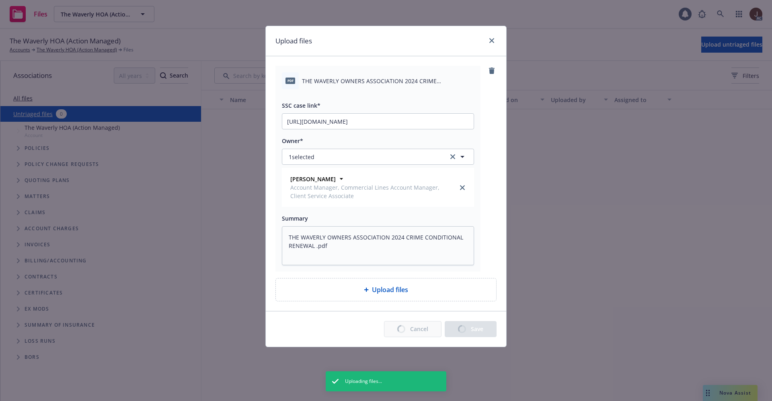
type textarea "x"
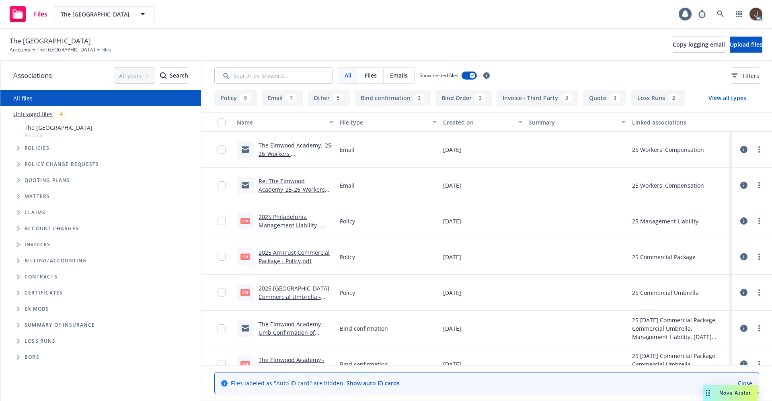
click at [35, 113] on link "Untriaged files" at bounding box center [32, 114] width 39 height 8
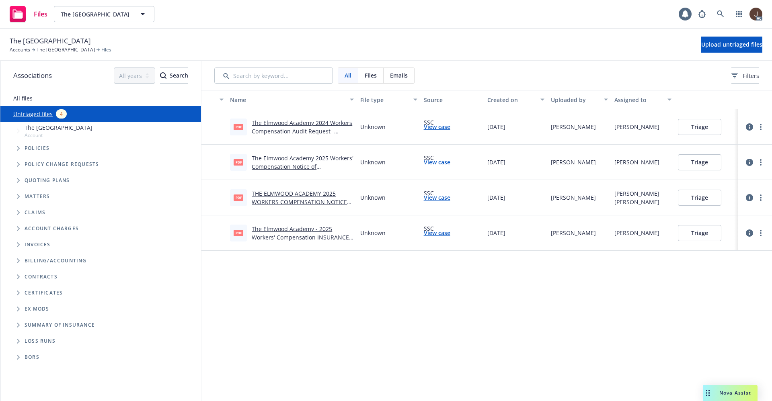
click at [281, 125] on link "The Elmwood Academy 2024 Workers Compensation Audit Request - Second.pdf" at bounding box center [302, 131] width 100 height 25
click at [722, 15] on icon at bounding box center [720, 13] width 7 height 7
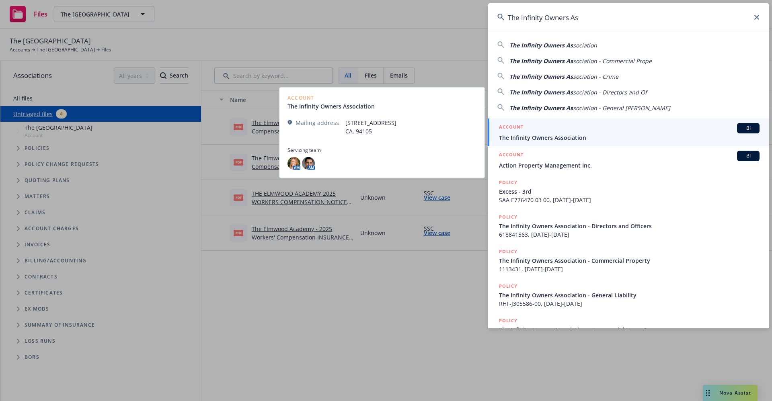
type input "The Infinity Owners As"
click at [561, 143] on link "ACCOUNT BI The Infinity Owners Association" at bounding box center [628, 133] width 281 height 28
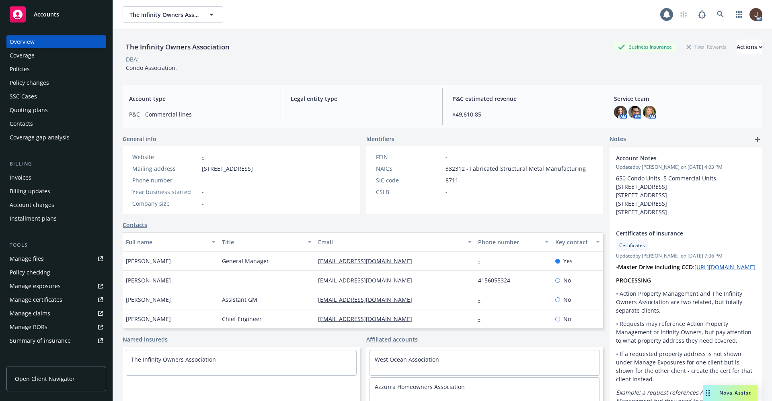
click at [21, 71] on div "Policies" at bounding box center [20, 69] width 20 height 13
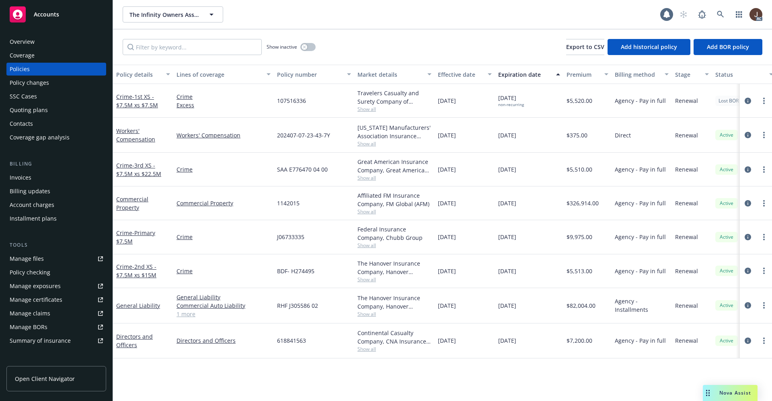
scroll to position [0, 117]
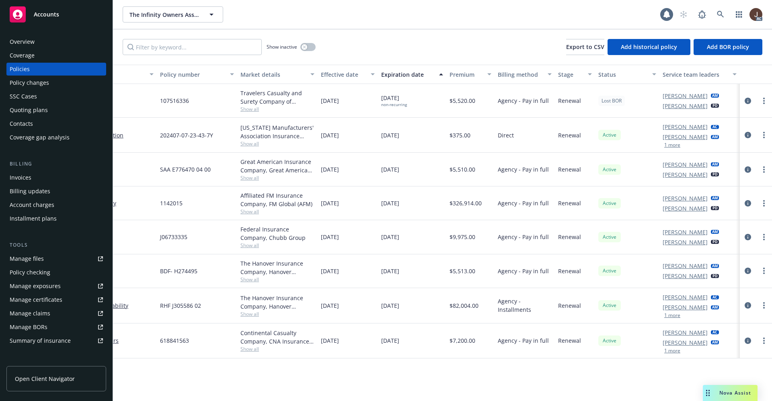
click at [25, 257] on div "Manage files" at bounding box center [27, 258] width 34 height 13
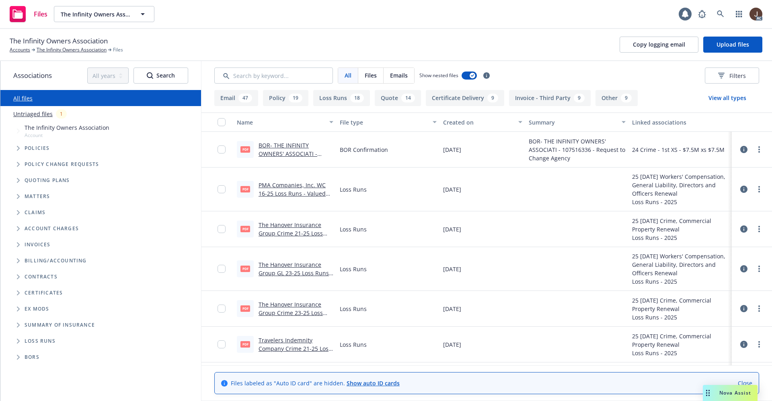
click at [30, 112] on link "Untriaged files" at bounding box center [32, 114] width 39 height 8
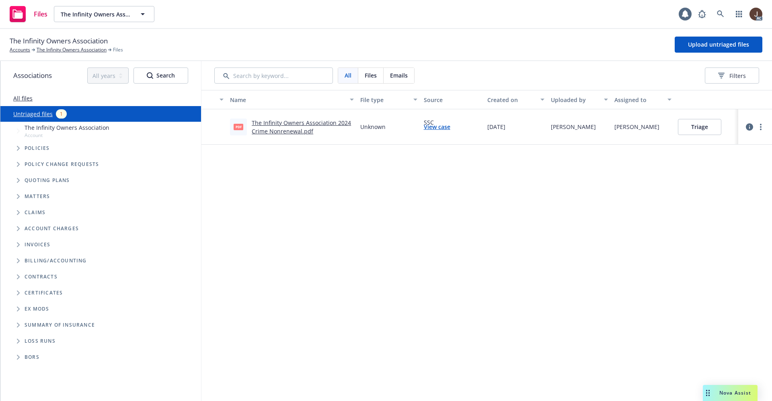
click at [318, 199] on div "Name File type Source Created on Uploaded by Assigned to pdf The Infinity Owner…" at bounding box center [486, 245] width 570 height 311
click at [312, 124] on link "The Infinity Owners Association 2024 Crime Nonrenewal.pdf" at bounding box center [301, 127] width 99 height 16
click at [388, 195] on div "Name File type Source Created on Uploaded by Assigned to pdf The Infinity Owner…" at bounding box center [486, 245] width 570 height 311
click at [718, 45] on span "Upload untriaged files" at bounding box center [718, 45] width 61 height 8
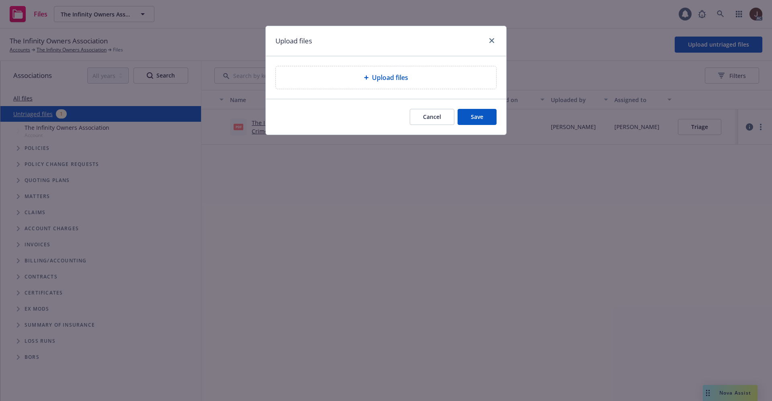
click at [381, 73] on span "Upload files" at bounding box center [390, 78] width 36 height 10
click at [404, 81] on span "Upload files" at bounding box center [390, 78] width 36 height 10
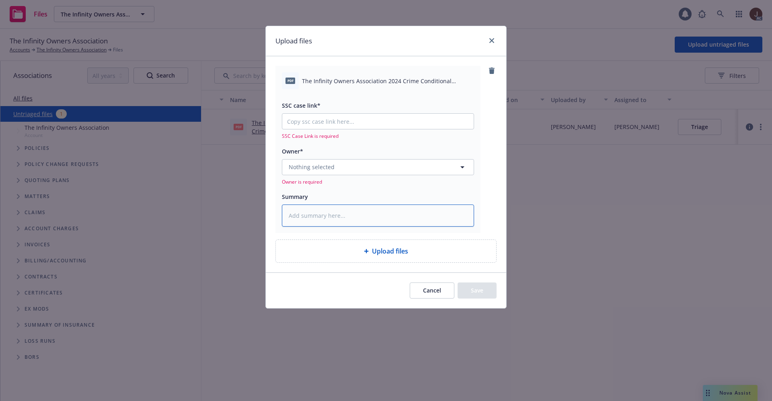
click at [351, 221] on textarea at bounding box center [378, 216] width 192 height 22
click at [340, 78] on span "The Infinity Owners Association 2024 Crime Conditional Renewal.pdf" at bounding box center [388, 81] width 172 height 8
copy div "The Infinity Owners Association 2024 Crime Conditional Renewal.pdf"
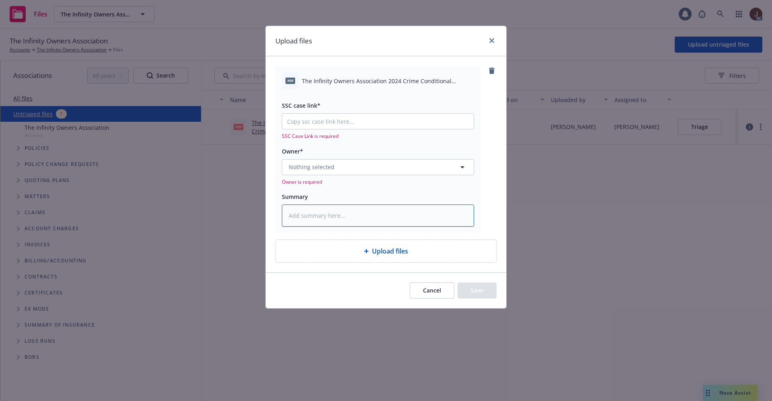
click at [314, 211] on textarea at bounding box center [378, 216] width 192 height 22
paste textarea "The Infinity Owners Association 2024 Crime Conditional Renewal.pdf"
type textarea "x"
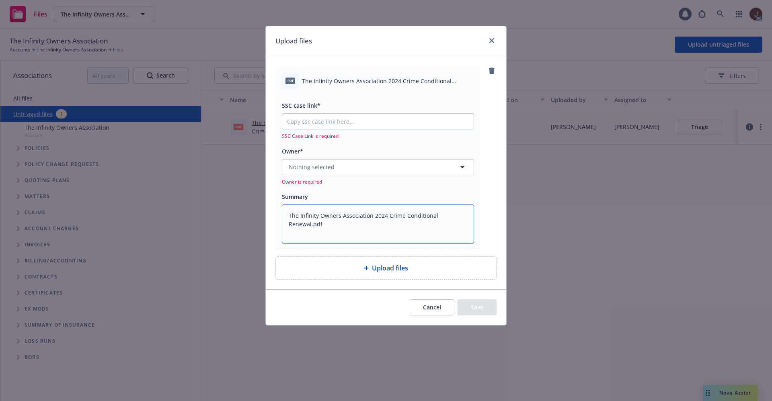
type textarea "The Infinity Owners Association 2024 Crime Conditional Renewal.pdf"
click at [352, 164] on button "Nothing selected" at bounding box center [378, 167] width 192 height 16
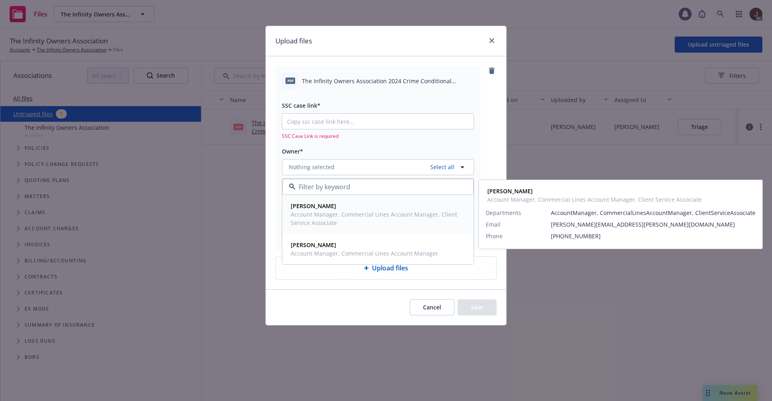
click at [322, 210] on span "Danielle Duval" at bounding box center [377, 206] width 173 height 8
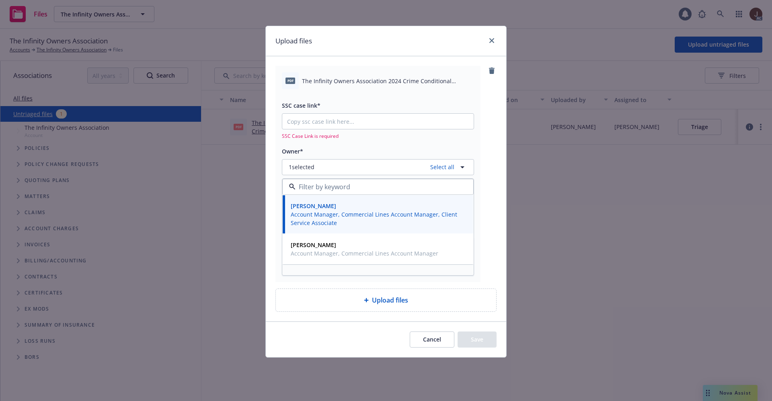
click at [494, 128] on div "pdf The Infinity Owners Association 2024 Crime Conditional Renewal.pdf SSC case…" at bounding box center [385, 174] width 221 height 216
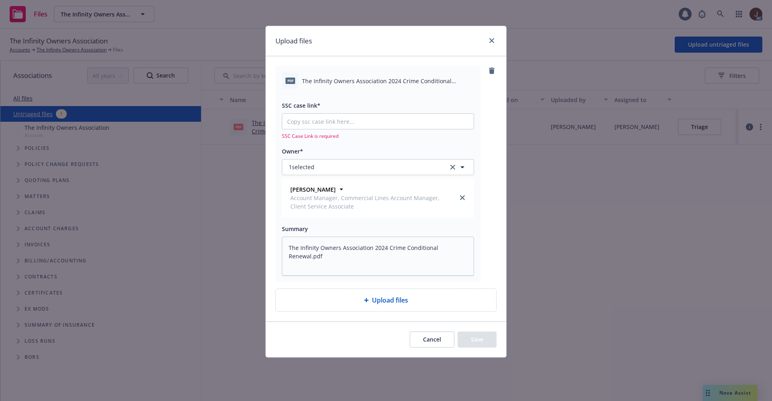
type textarea "x"
click at [312, 121] on input "SSC case link*" at bounding box center [377, 121] width 191 height 15
paste input "https://newfront-ssc.lightning.force.com/lightning/r/Case/500Vz00000SOteRIAT/vi…"
type input "https://newfront-ssc.lightning.force.com/lightning/r/Case/500Vz00000SOteRIAT/vi…"
type textarea "x"
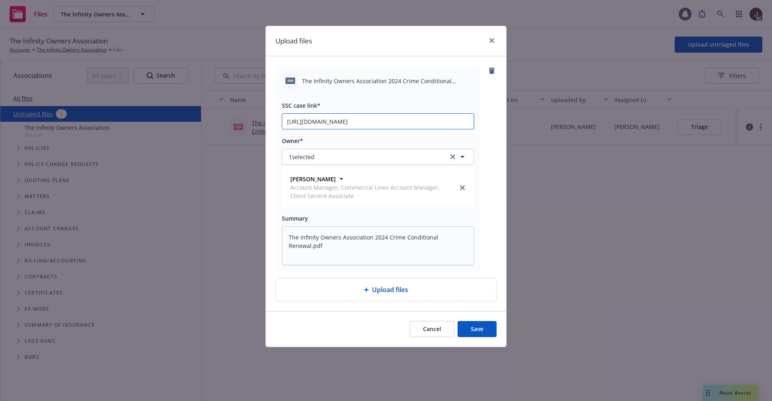
scroll to position [0, 39]
type input "https://newfront-ssc.lightning.force.com/lightning/r/Case/500Vz00000SOteRIAT/vi…"
click at [485, 124] on div "pdf The Infinity Owners Association 2024 Crime Conditional Renewal.pdf SSC case…" at bounding box center [385, 169] width 221 height 206
click at [474, 330] on button "Save" at bounding box center [476, 329] width 39 height 16
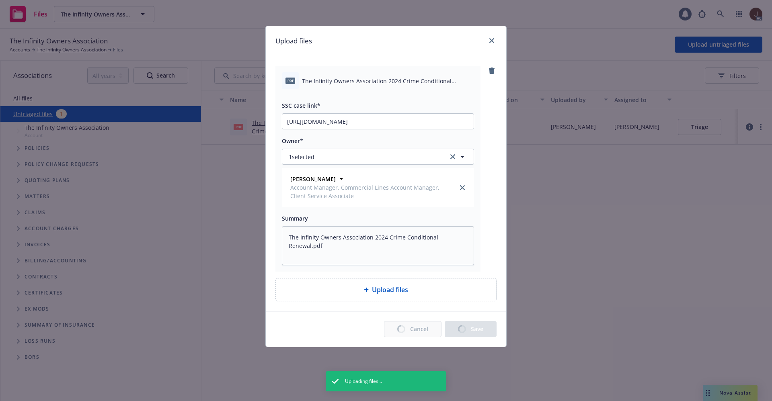
type textarea "x"
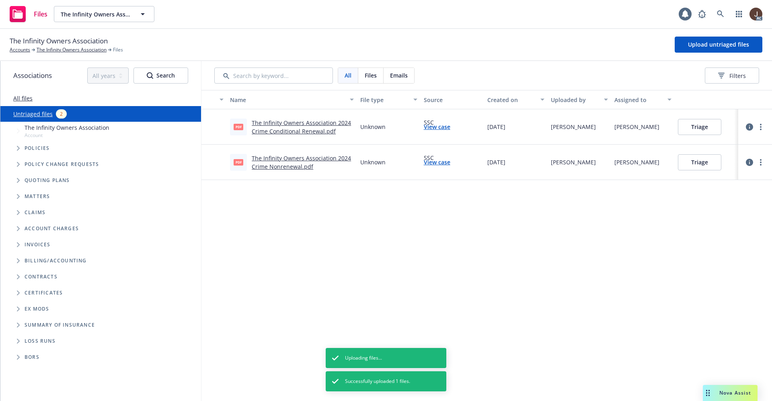
click at [392, 253] on div "Name File type Source Created on Uploaded by Assigned to pdf The Infinity Owner…" at bounding box center [486, 245] width 570 height 311
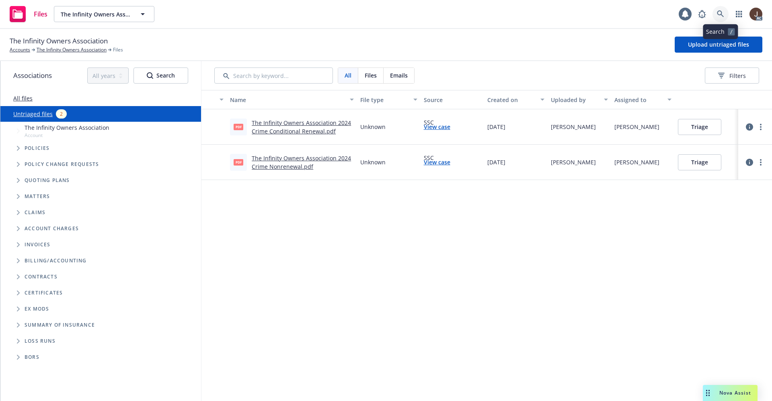
click at [722, 10] on icon at bounding box center [720, 13] width 7 height 7
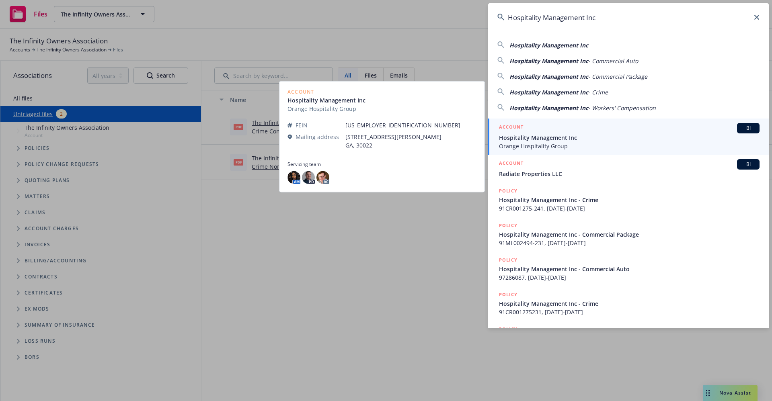
type input "Hospitality Management Inc"
click at [562, 142] on span "Orange Hospitality Group" at bounding box center [629, 146] width 260 height 8
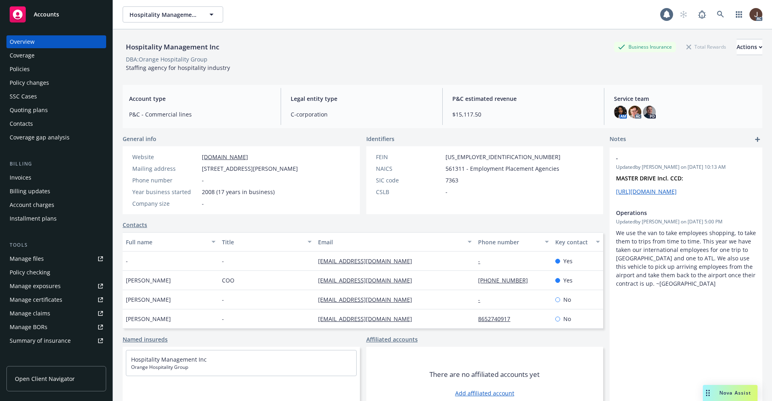
click at [13, 70] on div "Policies" at bounding box center [20, 69] width 20 height 13
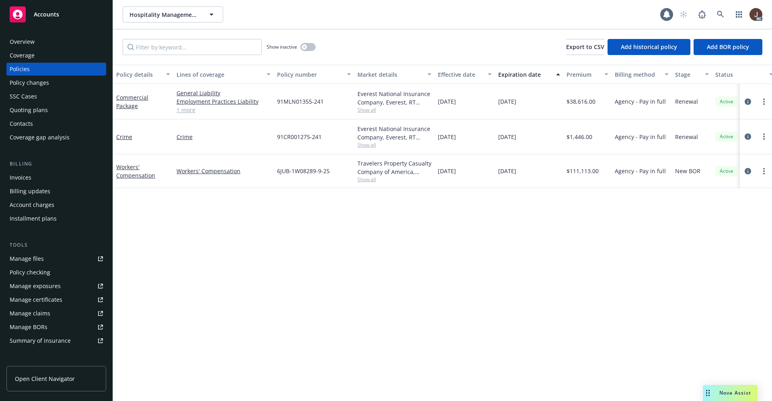
click at [297, 198] on div "Policy details Lines of coverage Policy number Market details Effective date Ex…" at bounding box center [442, 233] width 659 height 336
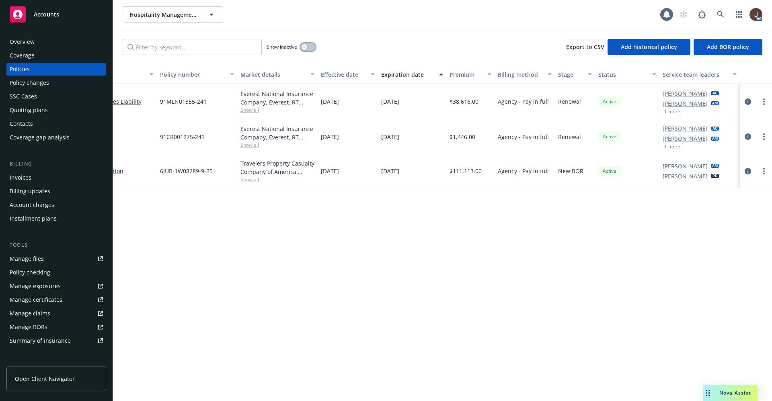
click at [308, 46] on button "button" at bounding box center [307, 47] width 15 height 8
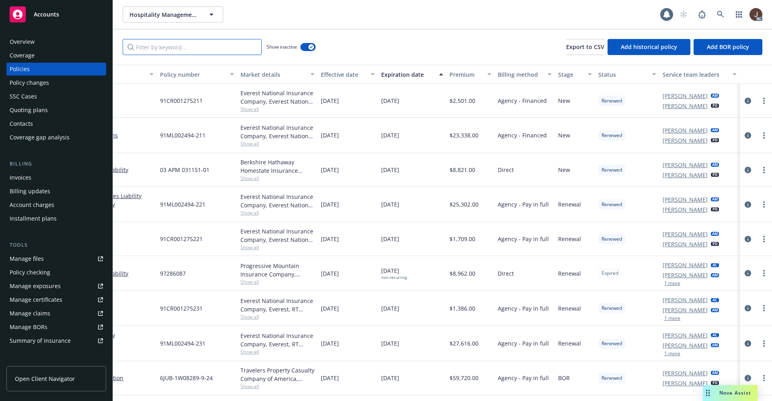
click at [191, 45] on input "Filter by keyword..." at bounding box center [192, 47] width 139 height 16
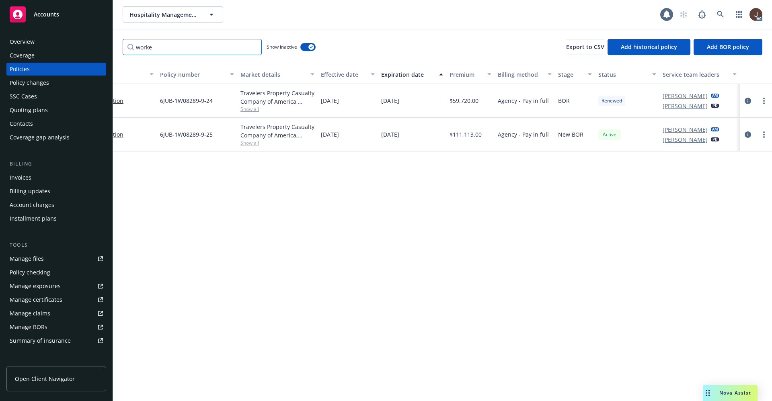
type input "worke"
click at [33, 264] on div "Manage files" at bounding box center [27, 258] width 34 height 13
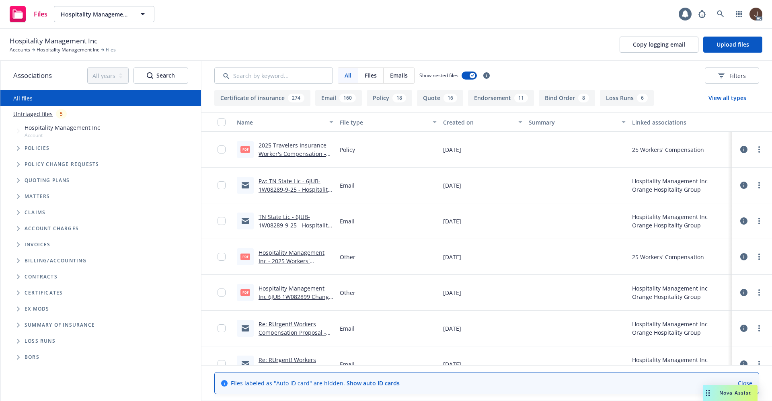
click at [33, 115] on link "Untriaged files" at bounding box center [32, 114] width 39 height 8
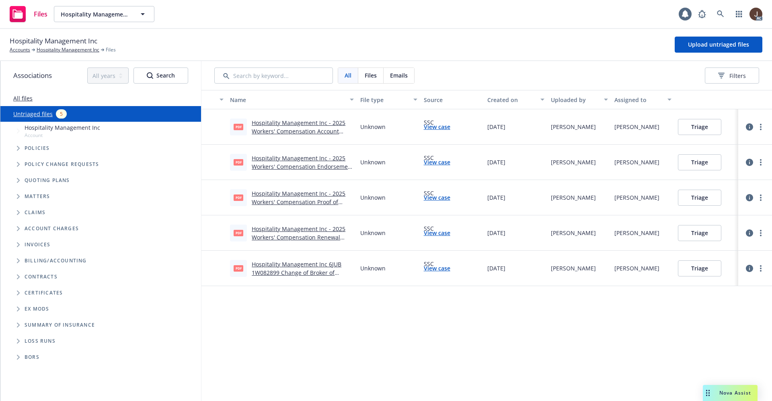
click at [307, 125] on link "Hospitality Management Inc - 2025 Workers' Compensation Account Billing Summary…" at bounding box center [299, 131] width 94 height 25
click at [711, 37] on button "Upload untriaged files" at bounding box center [718, 45] width 88 height 16
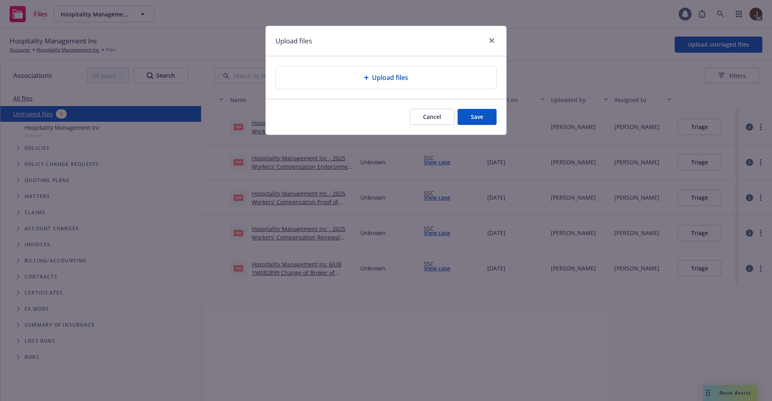
click at [372, 78] on span "Upload files" at bounding box center [390, 78] width 36 height 10
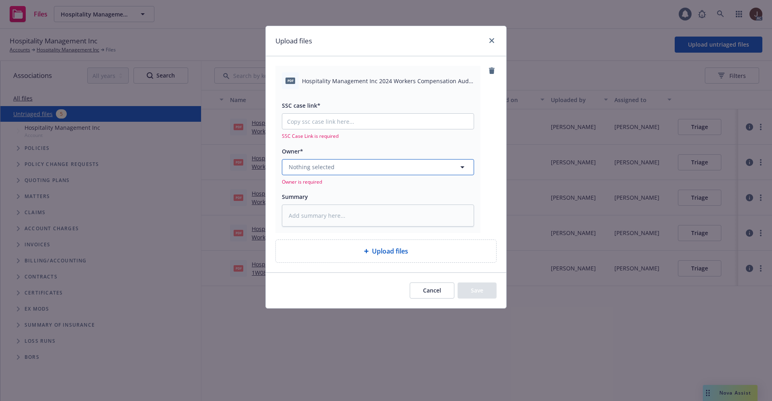
click at [351, 168] on button "Nothing selected" at bounding box center [378, 167] width 192 height 16
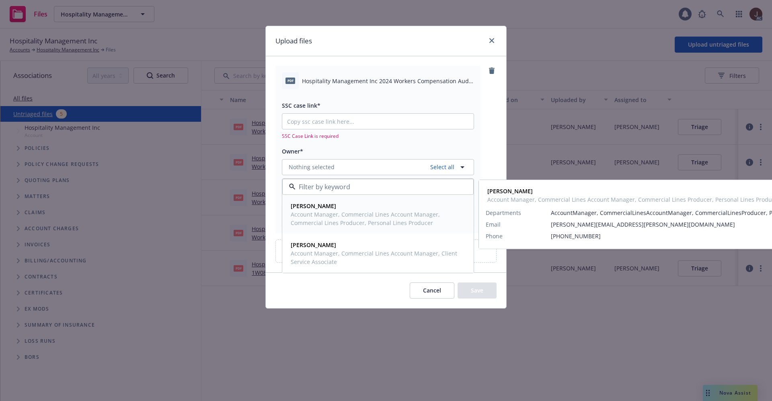
click at [326, 218] on span "Account Manager, Commercial Lines Account Manager, Commercial Lines Producer, P…" at bounding box center [377, 218] width 173 height 17
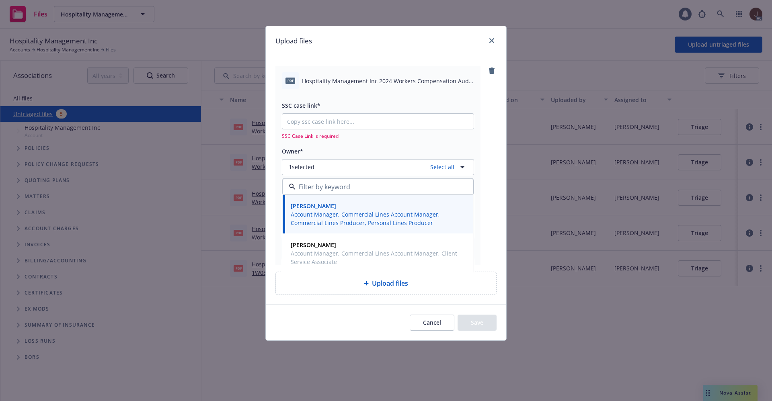
click at [489, 127] on div "pdf Hospitality Management Inc 2024 Workers Compensation Audit Credit.pdf SSC c…" at bounding box center [385, 165] width 221 height 199
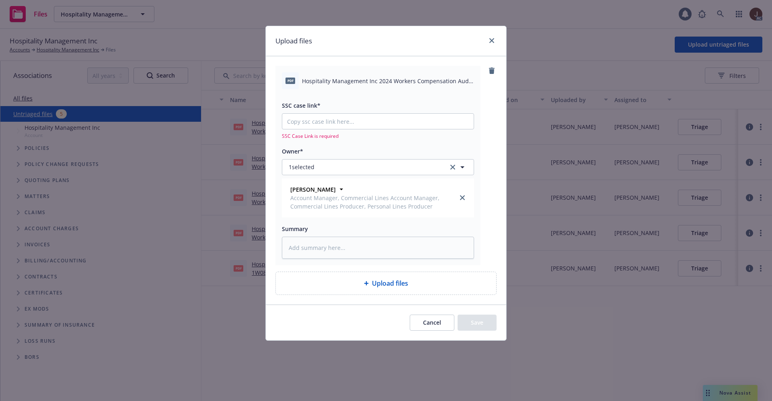
click at [366, 82] on span "Hospitality Management Inc 2024 Workers Compensation Audit Credit.pdf" at bounding box center [388, 81] width 172 height 8
copy div "Hospitality Management Inc 2024 Workers Compensation Audit Credit.pdf"
click at [305, 245] on textarea at bounding box center [378, 248] width 192 height 22
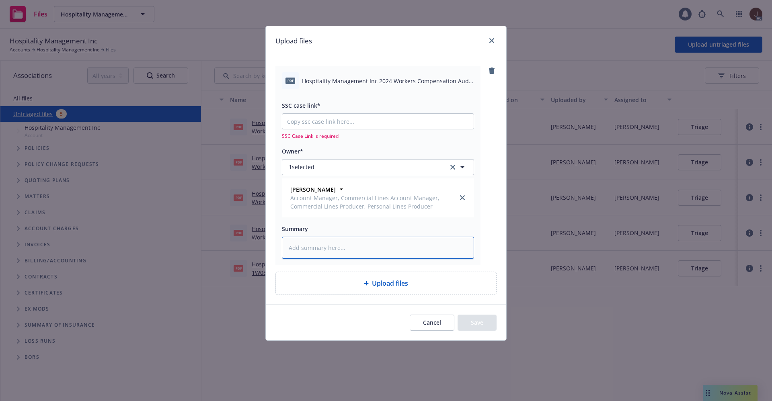
paste textarea "Hospitality Management Inc 2024 Workers Compensation Audit Credit.pdf"
type textarea "x"
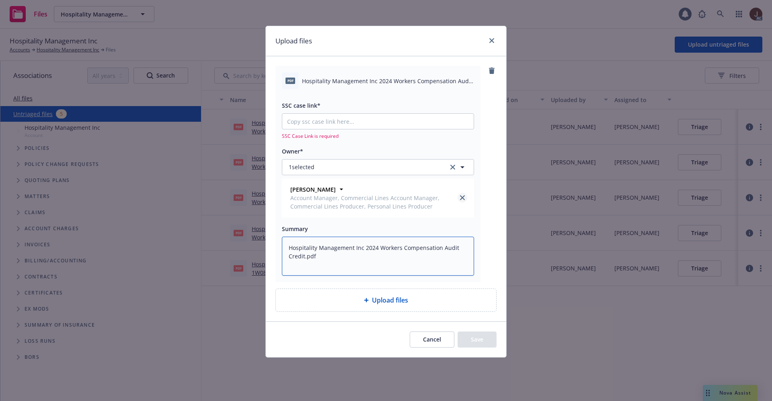
type textarea "Hospitality Management Inc 2024 Workers Compensation Audit Credit.pdf"
click at [460, 195] on link "close" at bounding box center [462, 198] width 10 height 10
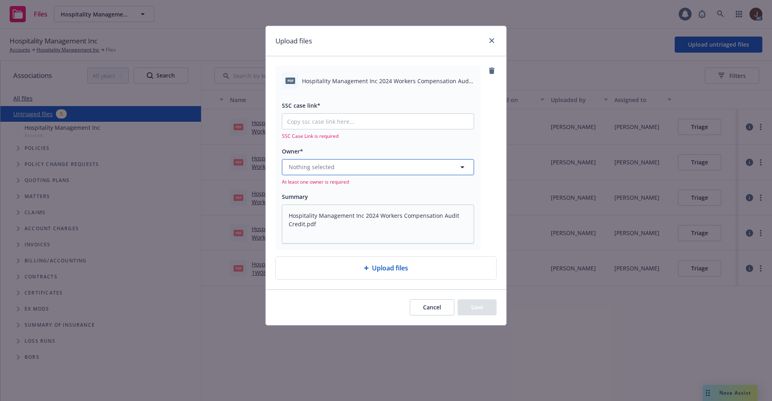
click at [332, 165] on span "Nothing selected" at bounding box center [312, 167] width 46 height 8
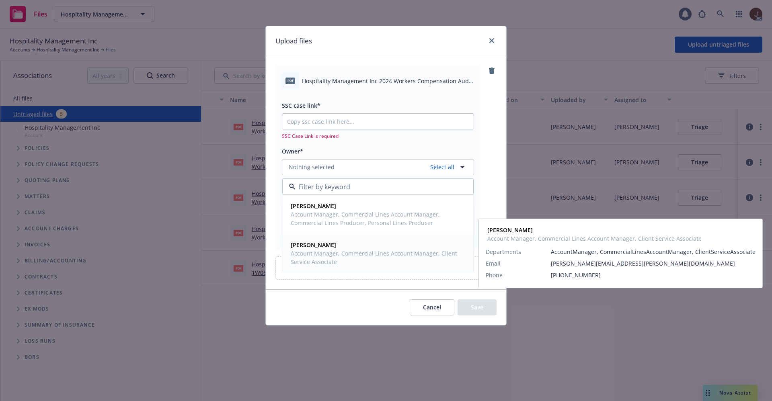
click at [326, 241] on span "Elliot Ivins" at bounding box center [377, 245] width 173 height 8
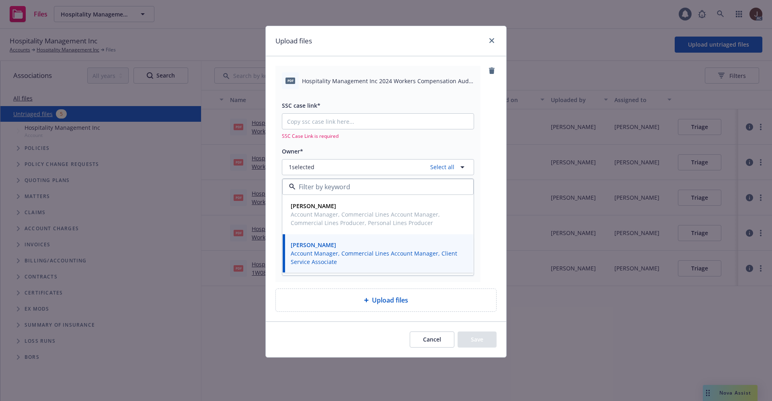
click at [482, 137] on div "pdf Hospitality Management Inc 2024 Workers Compensation Audit Credit.pdf SSC c…" at bounding box center [385, 174] width 221 height 216
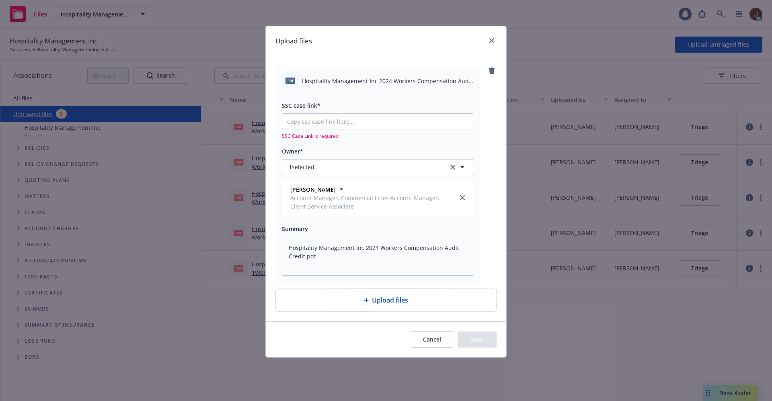
type textarea "x"
click at [318, 121] on input "SSC case link*" at bounding box center [377, 121] width 191 height 15
paste input "https://newfront-ssc.lightning.force.com/lightning/r/Case/500Vz00000SP7ZRIA1/vi…"
type input "https://newfront-ssc.lightning.force.com/lightning/r/Case/500Vz00000SP7ZRIA1/vi…"
type textarea "x"
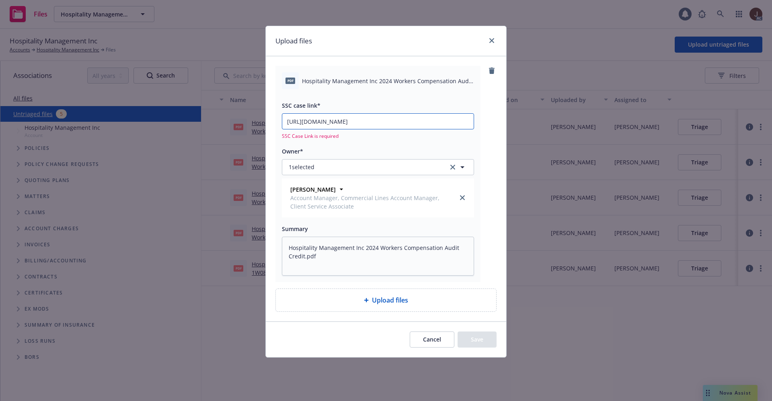
scroll to position [0, 39]
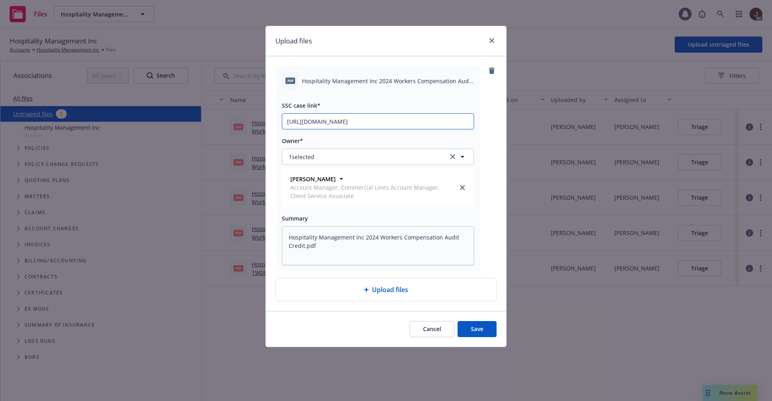
type input "https://newfront-ssc.lightning.force.com/lightning/r/Case/500Vz00000SP7ZRIA1/vi…"
click at [502, 143] on div "pdf Hospitality Management Inc 2024 Workers Compensation Audit Credit.pdf SSC c…" at bounding box center [386, 183] width 240 height 255
click at [480, 330] on button "Save" at bounding box center [476, 329] width 39 height 16
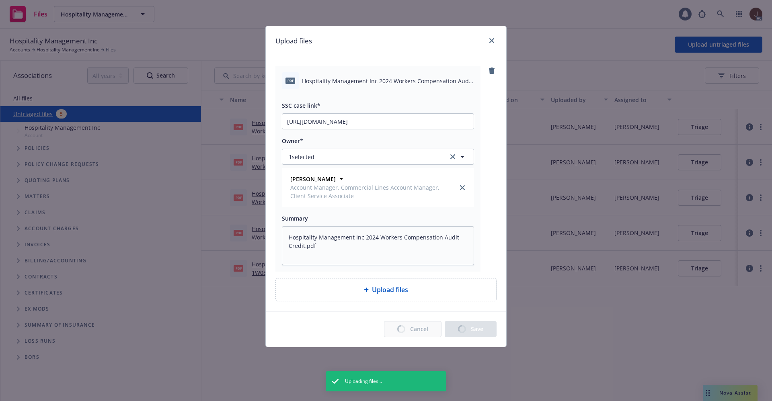
type textarea "x"
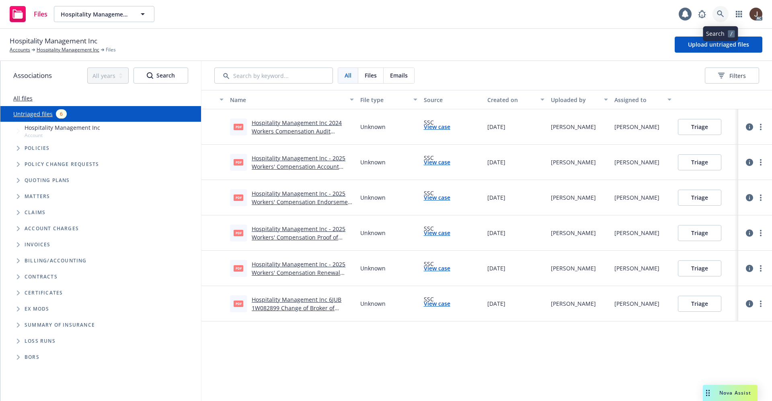
click at [722, 17] on icon at bounding box center [720, 13] width 7 height 7
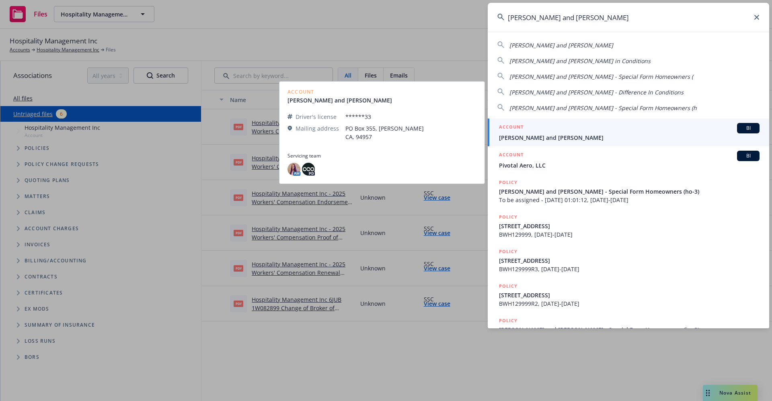
type input "james and sophie"
click at [541, 141] on span "[PERSON_NAME] and [PERSON_NAME]" at bounding box center [629, 137] width 260 height 8
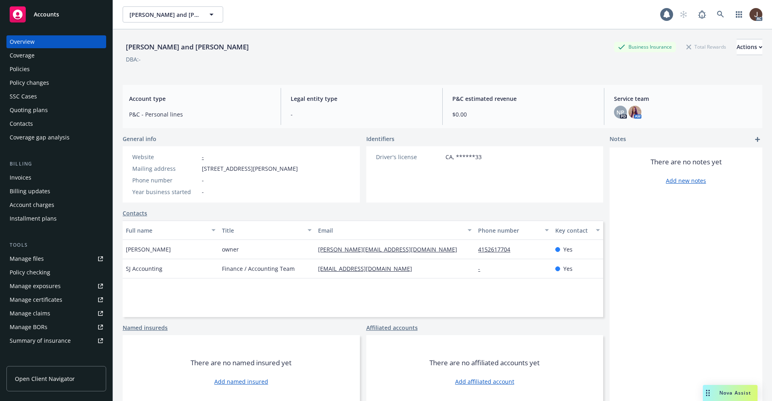
click at [21, 72] on div "Policies" at bounding box center [20, 69] width 20 height 13
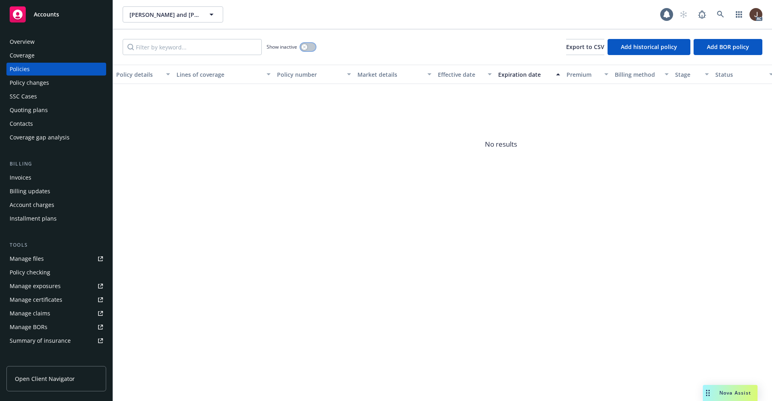
click at [310, 46] on button "button" at bounding box center [307, 47] width 15 height 8
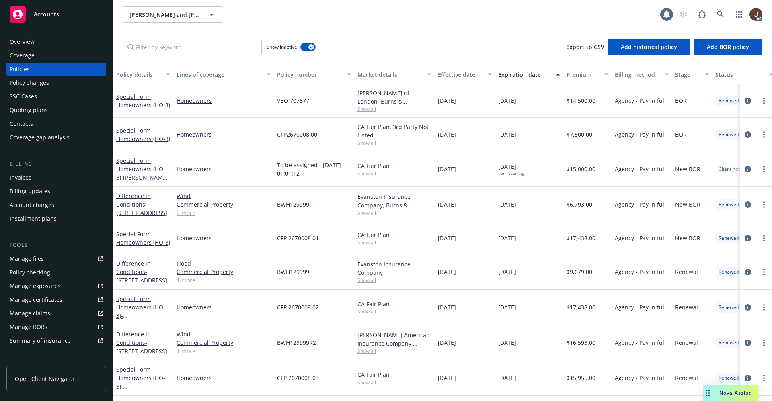
click at [385, 38] on div "Show inactive Export to CSV Add historical policy Add BOR policy" at bounding box center [442, 46] width 659 height 35
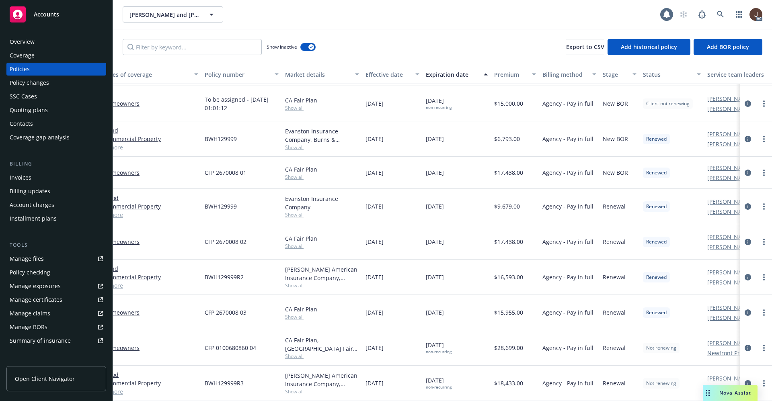
scroll to position [73, 126]
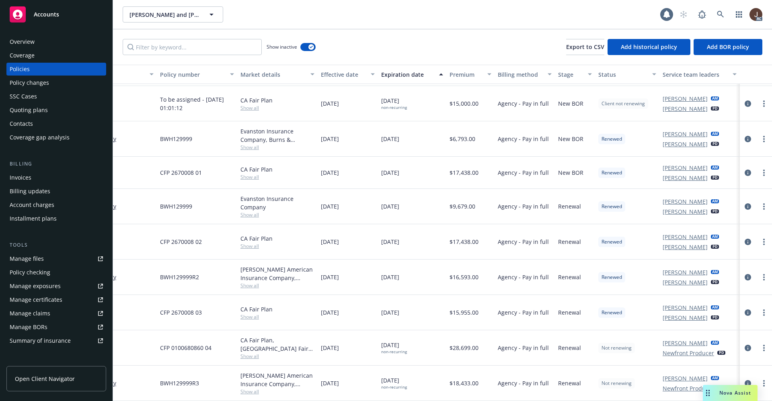
click at [17, 260] on div "Manage files" at bounding box center [27, 258] width 34 height 13
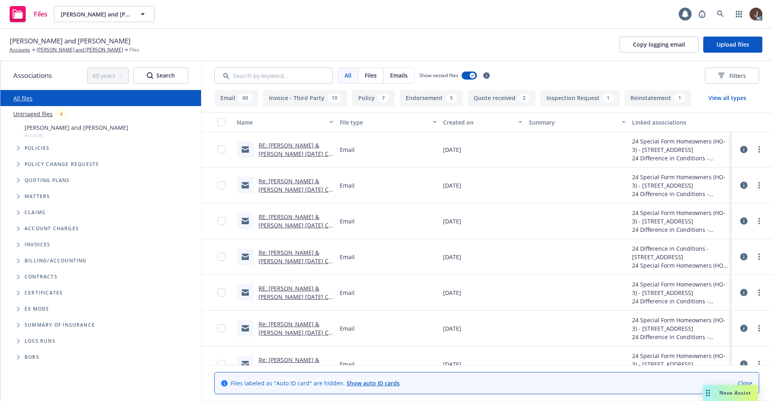
click at [20, 111] on link "Untriaged files" at bounding box center [32, 114] width 39 height 8
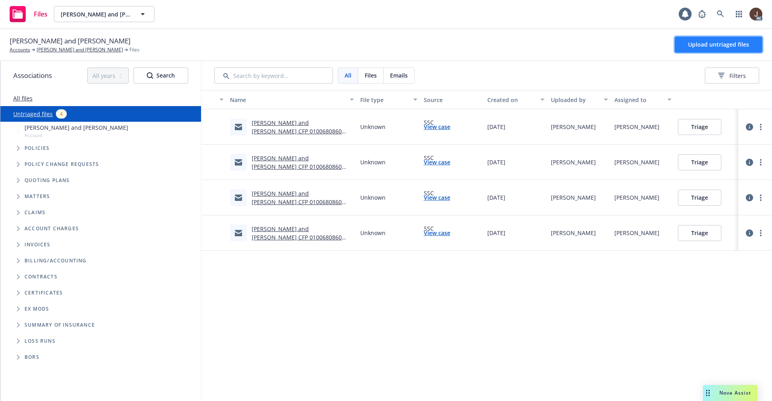
click at [715, 45] on span "Upload untriaged files" at bounding box center [718, 45] width 61 height 8
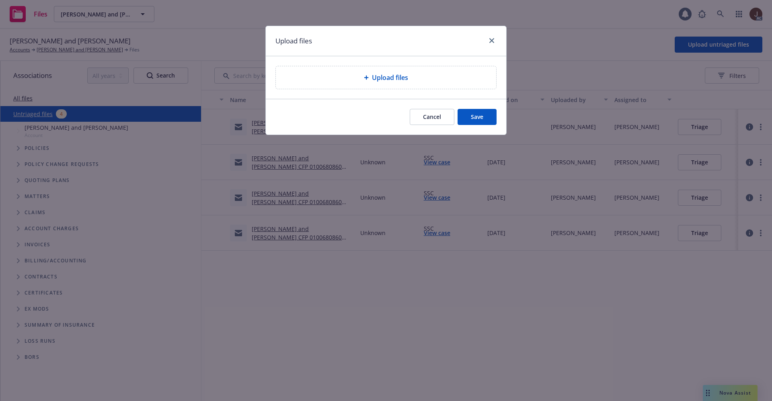
click at [400, 79] on span "Upload files" at bounding box center [390, 78] width 36 height 10
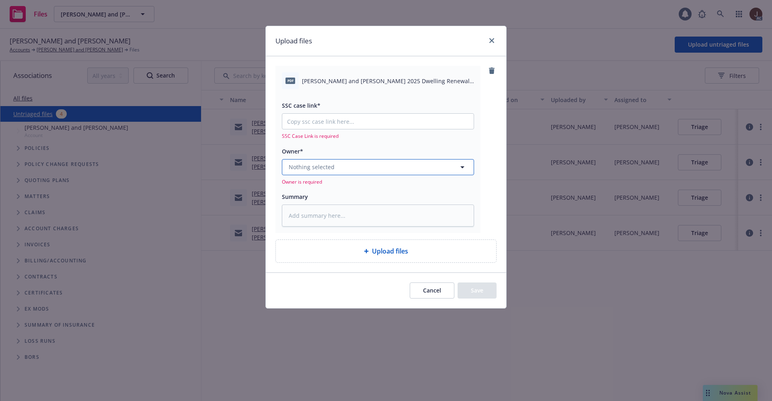
click at [327, 166] on span "Nothing selected" at bounding box center [312, 167] width 46 height 8
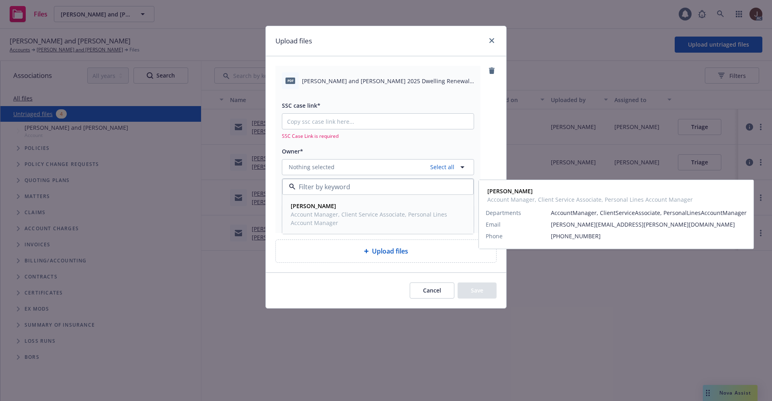
click at [322, 210] on span "Stephanie Harmon" at bounding box center [377, 206] width 173 height 8
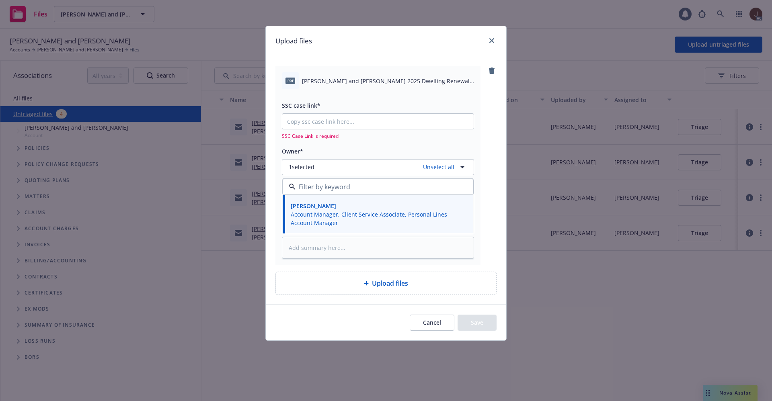
click at [482, 130] on div "pdf James and Sophie Gray 2025 Dwelling Renewal Offer.pdf SSC case link* SSC Ca…" at bounding box center [385, 165] width 221 height 199
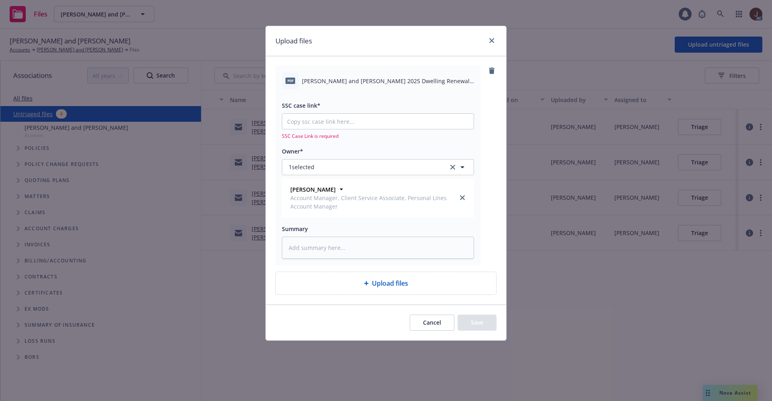
click at [381, 86] on div "pdf James and Sophie Gray 2025 Dwelling Renewal Offer.pdf" at bounding box center [378, 80] width 192 height 17
copy div "James and Sophie Gray 2025 Dwelling Renewal Offer.pdf"
click at [311, 244] on textarea at bounding box center [378, 248] width 192 height 22
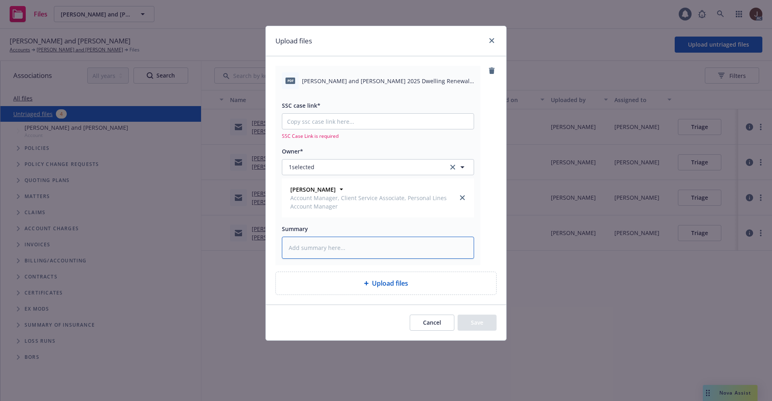
paste textarea "James and Sophie Gray 2025 Dwelling Renewal Offer.pdf"
type textarea "x"
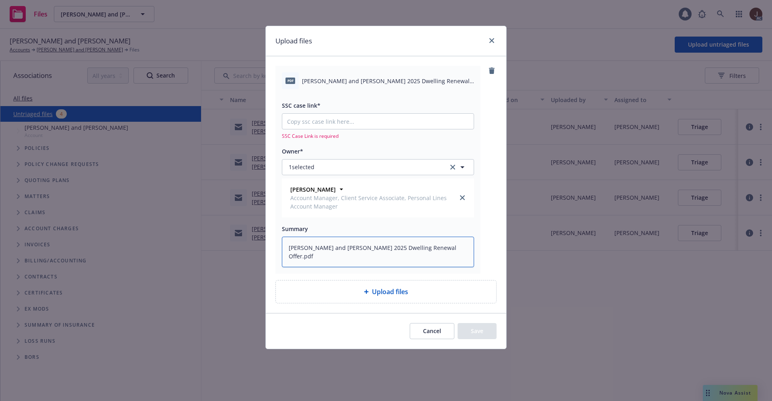
type textarea "James and Sophie Gray 2025 Dwelling Renewal Offer.pdf"
click at [492, 228] on div "pdf James and Sophie Gray 2025 Dwelling Renewal Offer.pdf SSC case link* SSC Ca…" at bounding box center [385, 169] width 221 height 207
type textarea "x"
click at [301, 126] on input "SSC case link*" at bounding box center [377, 121] width 191 height 15
paste input "https://newfront-ssc.lightning.force.com/lightning/r/Case/500Vz00000SOjfAIAT/vi…"
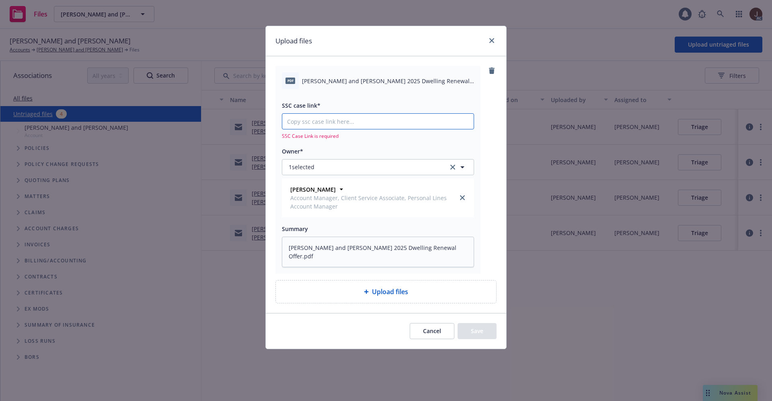
type input "https://newfront-ssc.lightning.force.com/lightning/r/Case/500Vz00000SOjfAIAT/vi…"
type textarea "x"
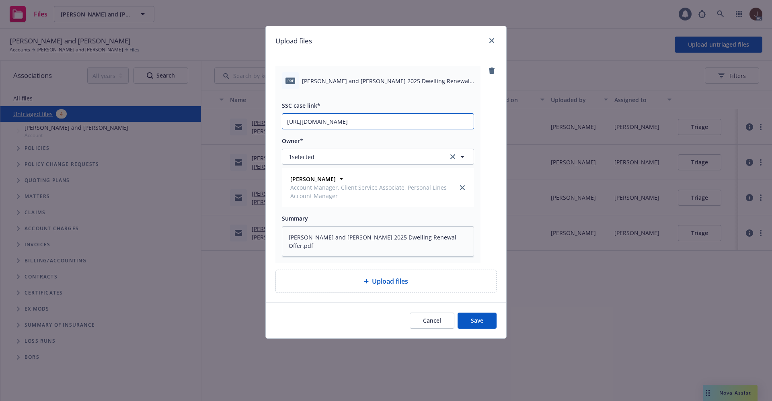
scroll to position [0, 37]
type input "https://newfront-ssc.lightning.force.com/lightning/r/Case/500Vz00000SOjfAIAT/vi…"
click at [498, 174] on div "pdf James and Sophie Gray 2025 Dwelling Renewal Offer.pdf SSC case link* https:…" at bounding box center [386, 179] width 240 height 246
click at [476, 322] on button "Save" at bounding box center [476, 321] width 39 height 16
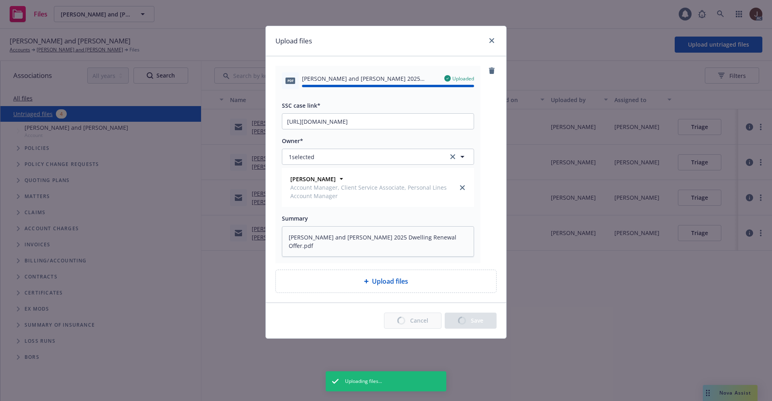
type textarea "x"
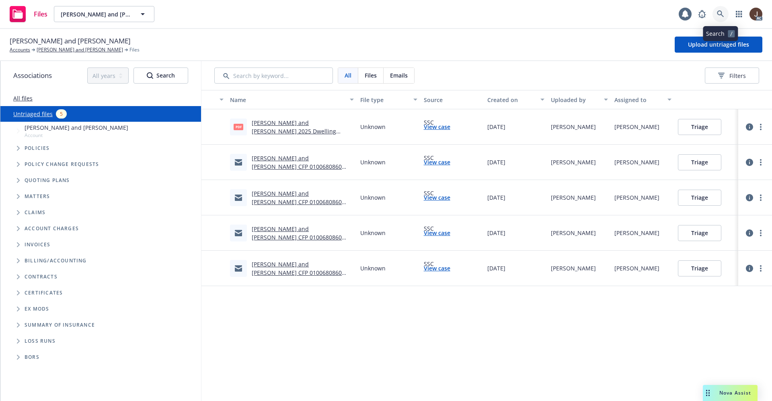
click at [720, 9] on link at bounding box center [720, 14] width 16 height 16
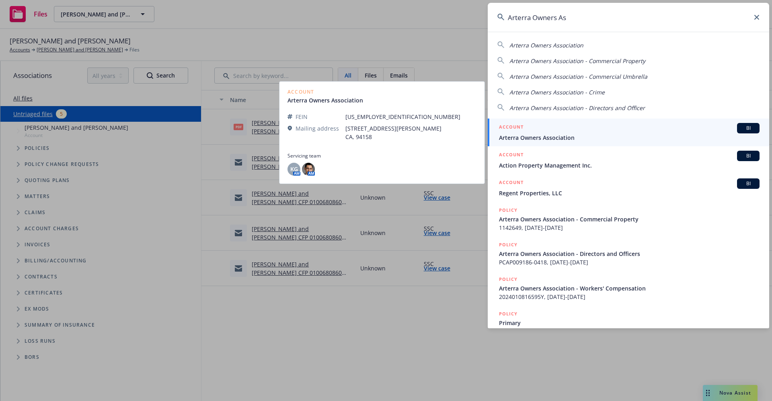
type input "Arterra Owners As"
click at [539, 140] on span "Arterra Owners Association" at bounding box center [629, 137] width 260 height 8
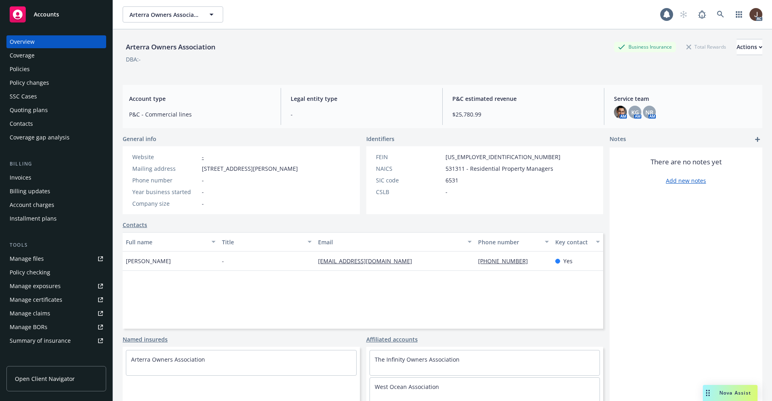
click at [21, 262] on div "Manage files" at bounding box center [27, 258] width 34 height 13
click at [717, 11] on icon at bounding box center [720, 14] width 7 height 7
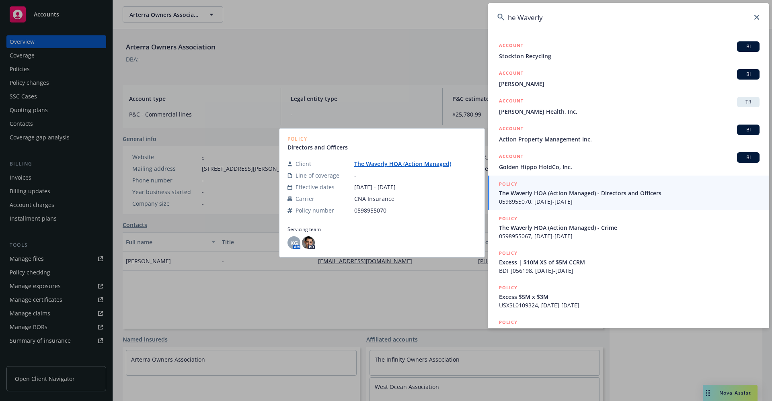
type input "he Waverly"
click at [378, 164] on link "The Waverly HOA (Action Managed)" at bounding box center [405, 164] width 103 height 8
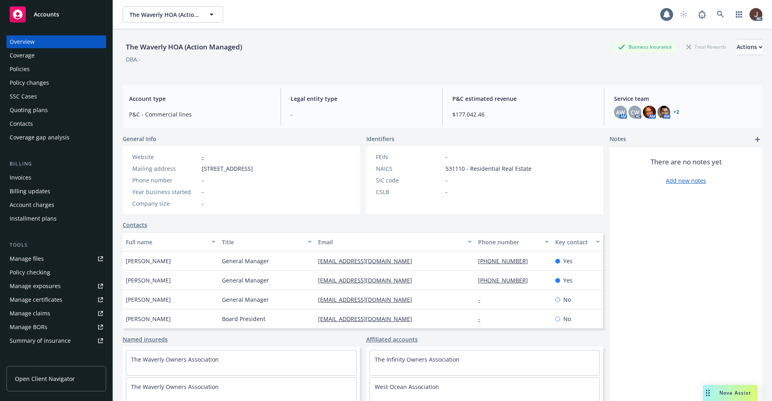
click at [23, 259] on div "Manage files" at bounding box center [27, 258] width 34 height 13
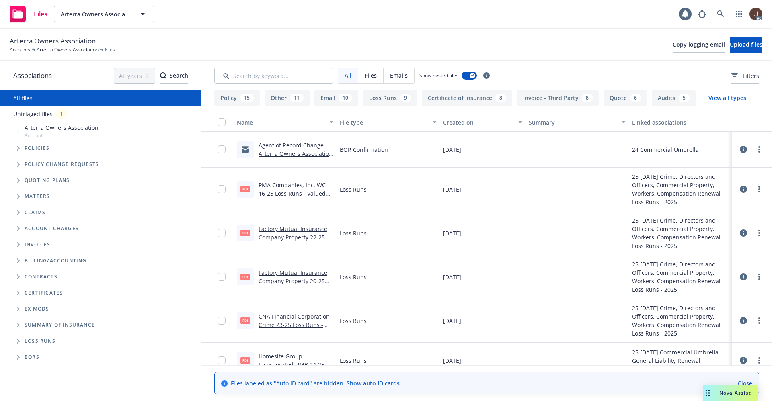
click at [31, 116] on link "Untriaged files" at bounding box center [32, 114] width 39 height 8
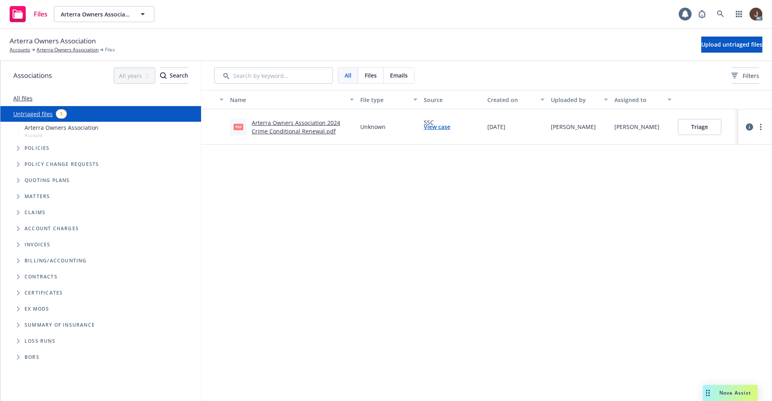
click at [295, 131] on link "Arterra Owners Association 2024 Crime Conditional Renewal.pdf" at bounding box center [296, 127] width 88 height 16
click at [720, 12] on icon at bounding box center [720, 13] width 7 height 7
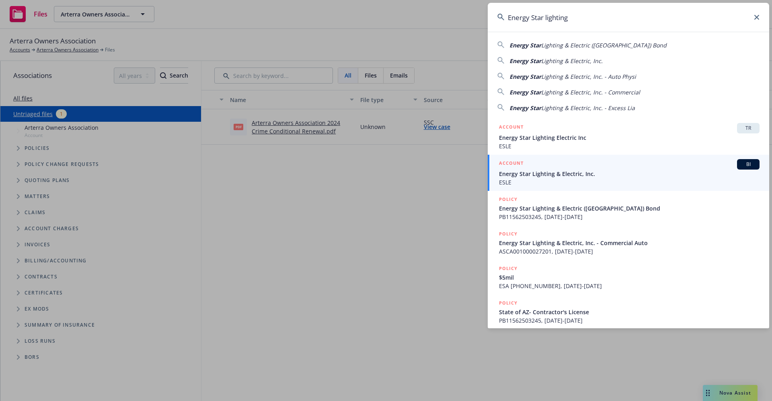
drag, startPoint x: 578, startPoint y: 18, endPoint x: 488, endPoint y: 18, distance: 90.0
click at [488, 18] on input "Energy Star lighting" at bounding box center [628, 17] width 281 height 29
paste input "ATHINA FO"
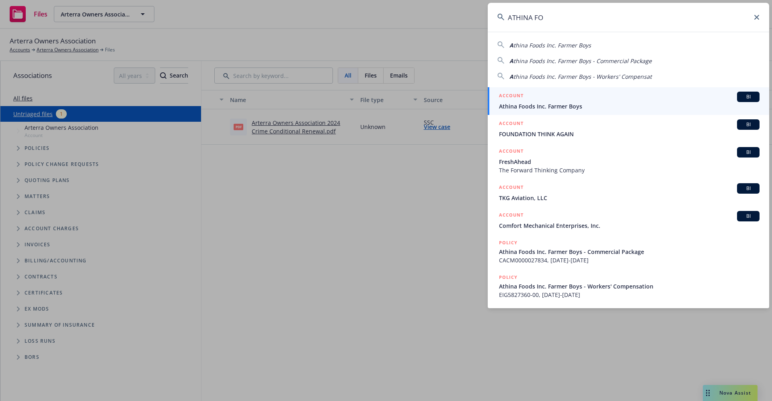
type input "ATHINA FO"
drag, startPoint x: 556, startPoint y: 16, endPoint x: 428, endPoint y: 24, distance: 128.1
click at [428, 24] on div "ATHINA FO A thina Foods Inc. Farmer Boys A thina Foods Inc. Farmer Boys - Comme…" at bounding box center [386, 200] width 772 height 401
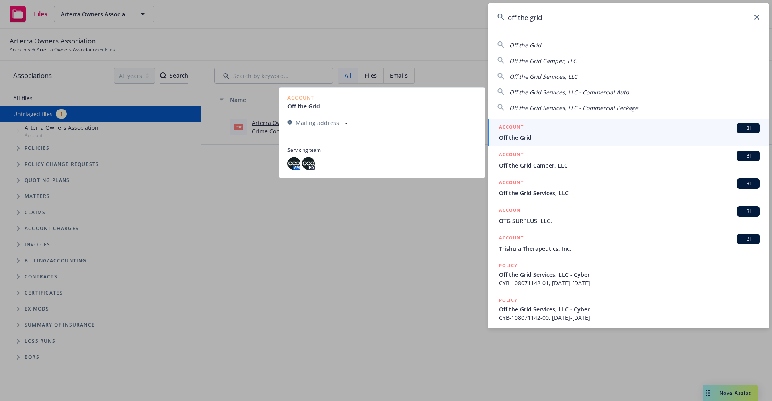
type input "off the grid"
click at [535, 139] on span "Off the Grid" at bounding box center [629, 137] width 260 height 8
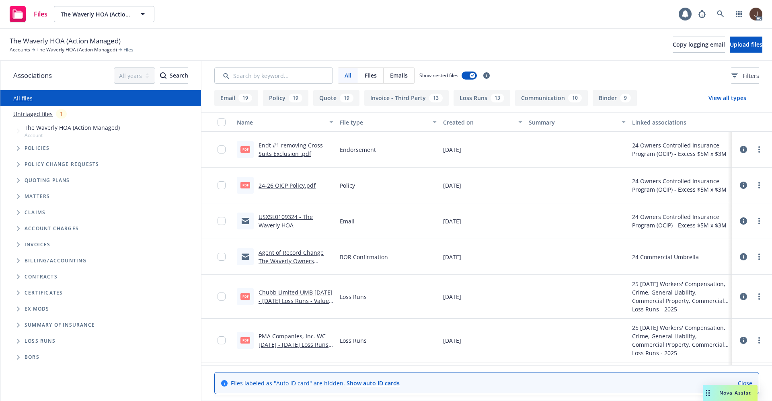
click at [26, 114] on link "Untriaged files" at bounding box center [32, 114] width 39 height 8
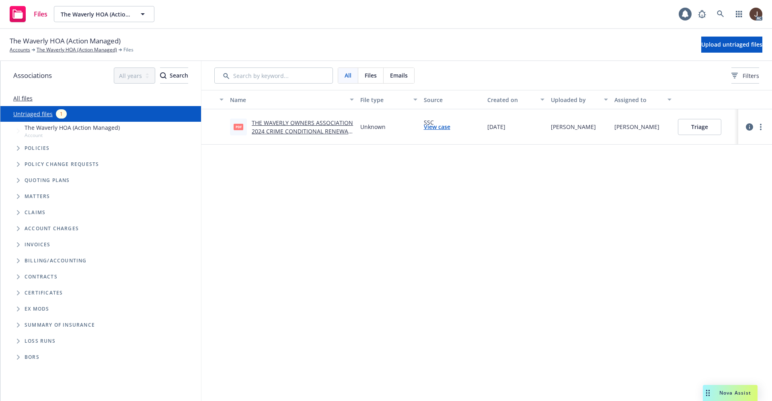
click at [305, 126] on link "THE WAVERLY OWNERS ASSOCIATION 2024 CRIME CONDITIONAL RENEWAL .pdf" at bounding box center [302, 131] width 101 height 25
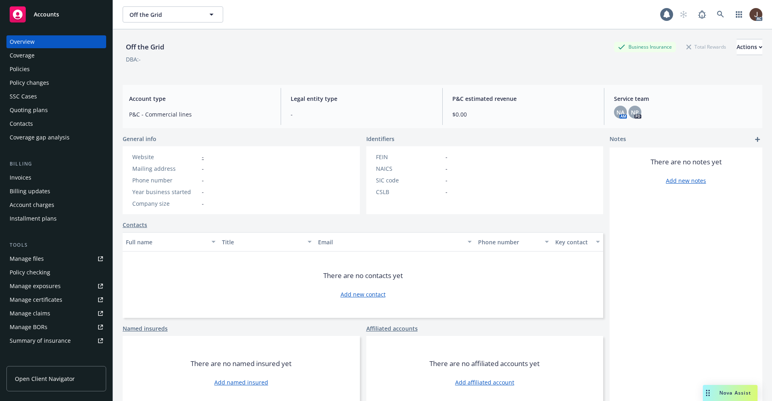
click at [18, 67] on div "Policies" at bounding box center [20, 69] width 20 height 13
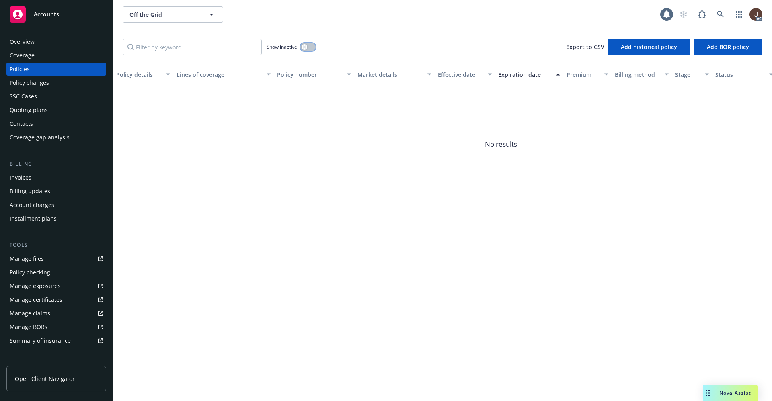
click at [309, 45] on button "button" at bounding box center [307, 47] width 15 height 8
click at [361, 43] on div "Show inactive Export to CSV Add historical policy Add BOR policy" at bounding box center [442, 46] width 659 height 35
click at [720, 12] on icon at bounding box center [720, 14] width 7 height 7
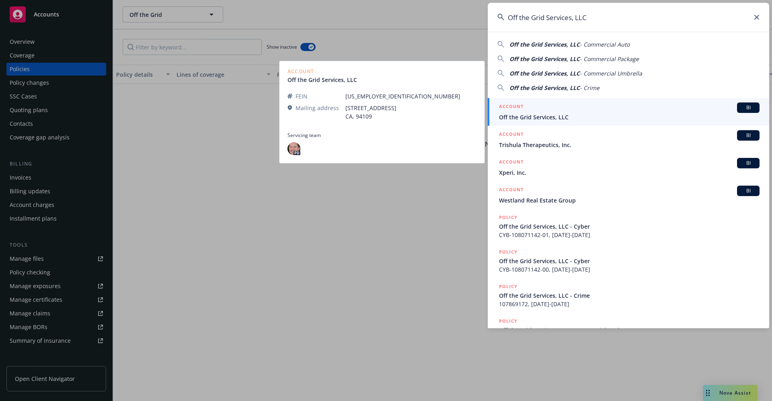
type input "Off the Grid Services, LLC"
click at [557, 119] on span "Off the Grid Services, LLC" at bounding box center [629, 117] width 260 height 8
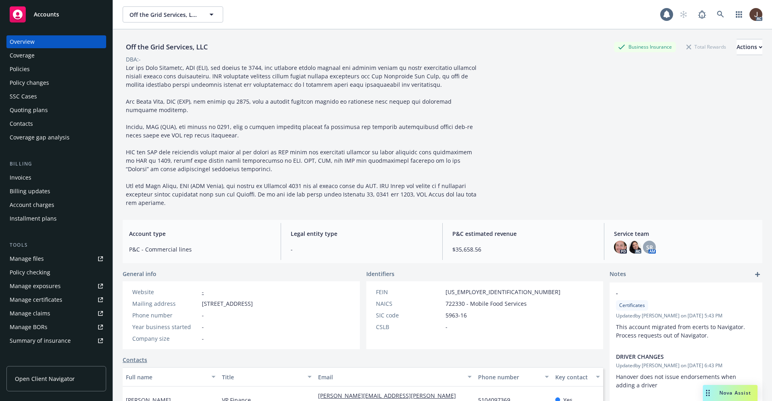
click at [21, 68] on div "Policies" at bounding box center [20, 69] width 20 height 13
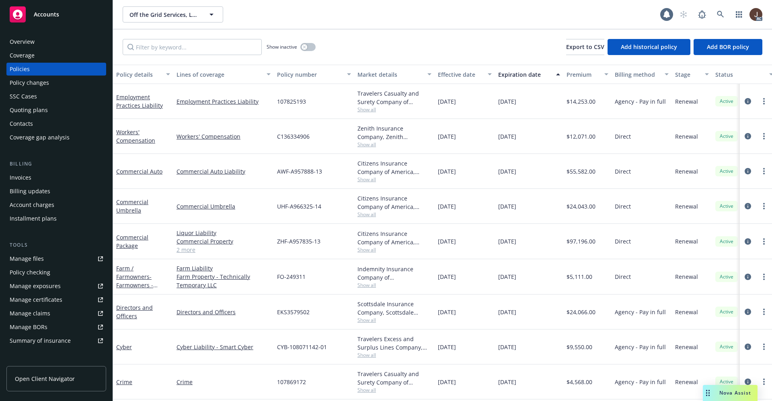
click at [32, 260] on div "Manage files" at bounding box center [27, 258] width 34 height 13
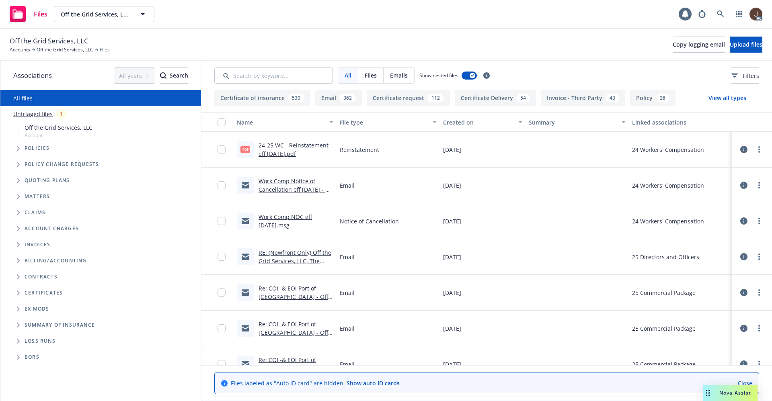
click at [307, 146] on link "24-25 WC - Reinstatement eff [DATE].pdf" at bounding box center [293, 149] width 70 height 16
